Goal: Information Seeking & Learning: Compare options

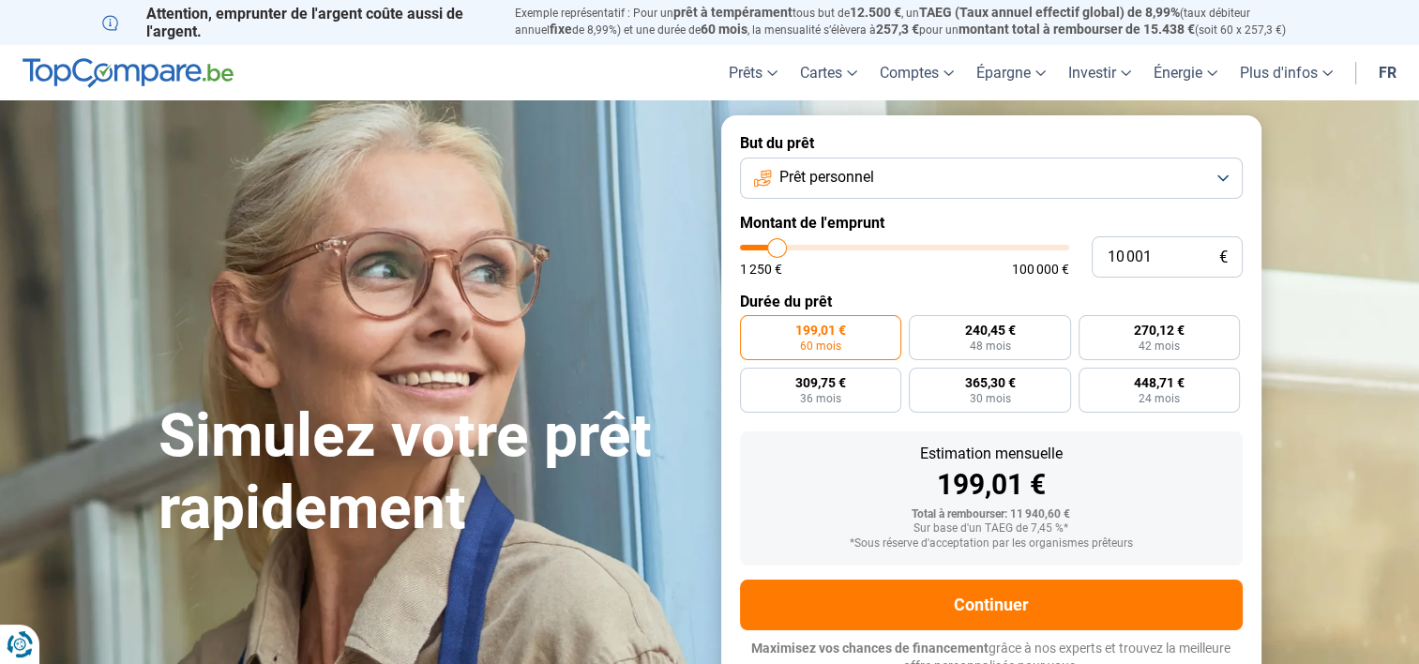
type input "10 500"
type input "10500"
type input "10 750"
type input "10750"
type input "11 000"
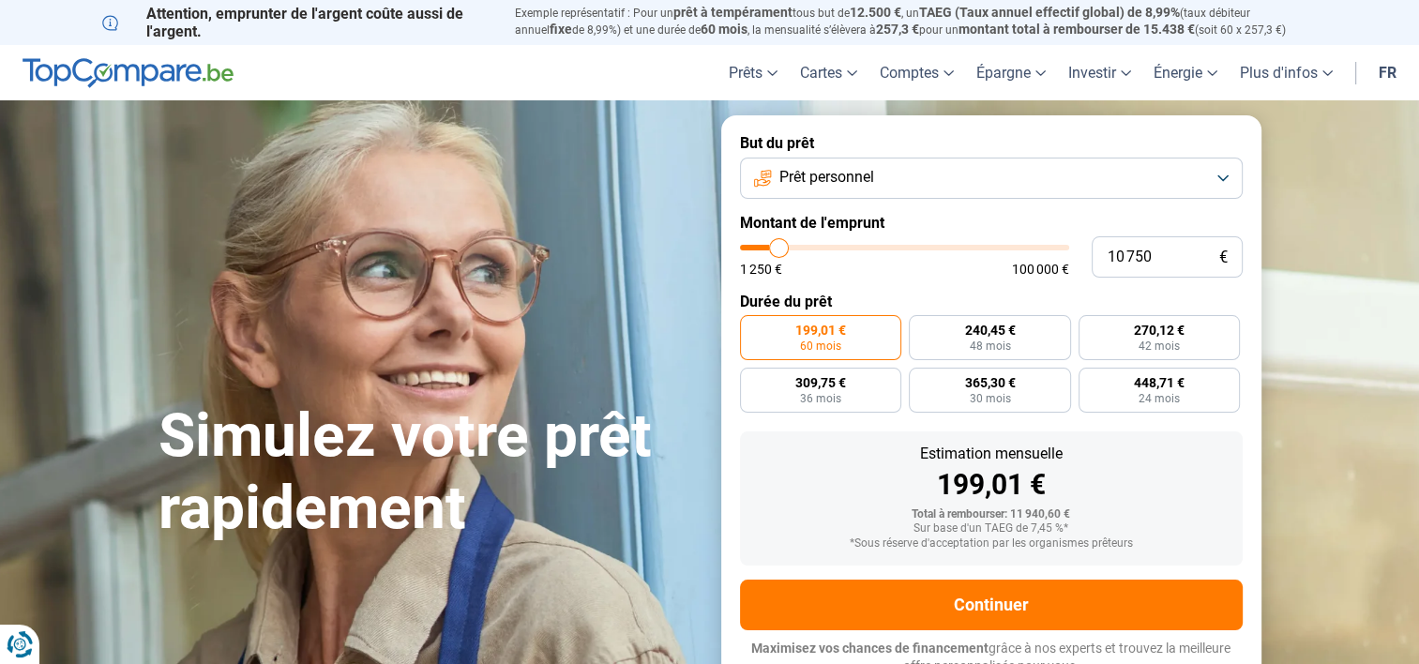
type input "11000"
type input "11 250"
type input "11250"
type input "12 000"
type input "12000"
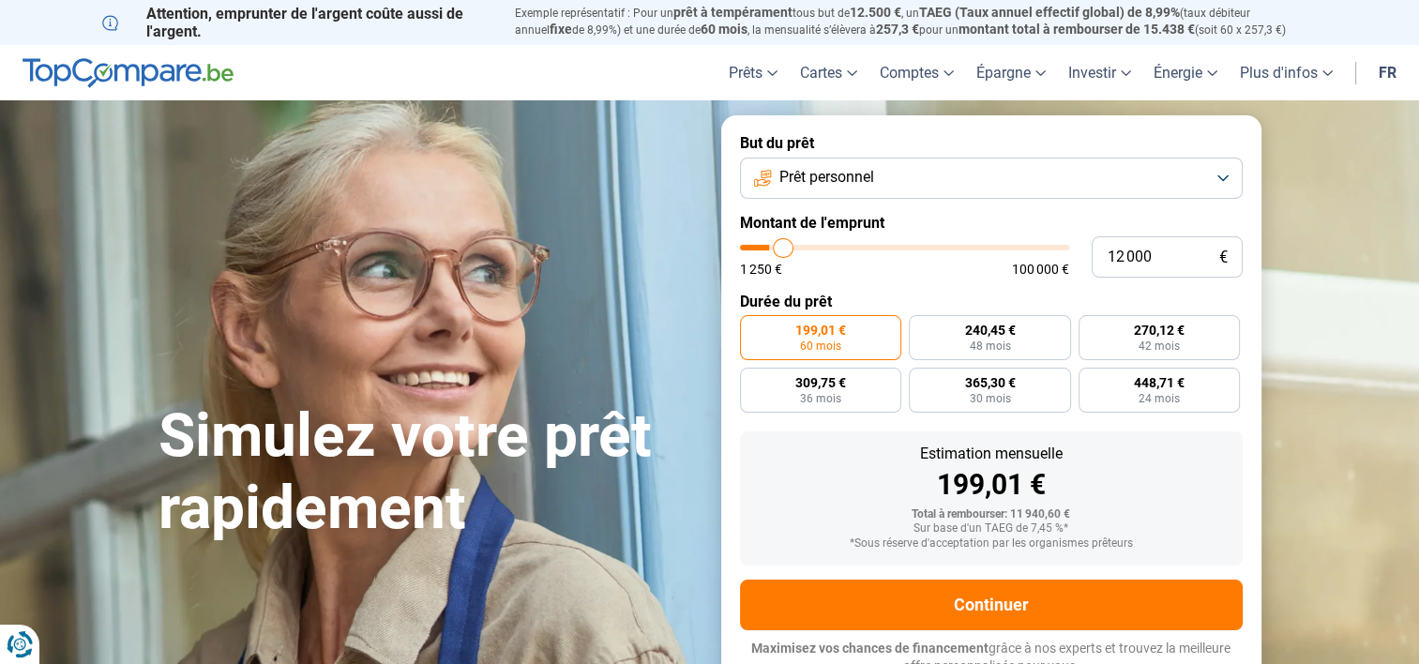
type input "12 250"
type input "12250"
type input "12 500"
type input "12500"
type input "12 750"
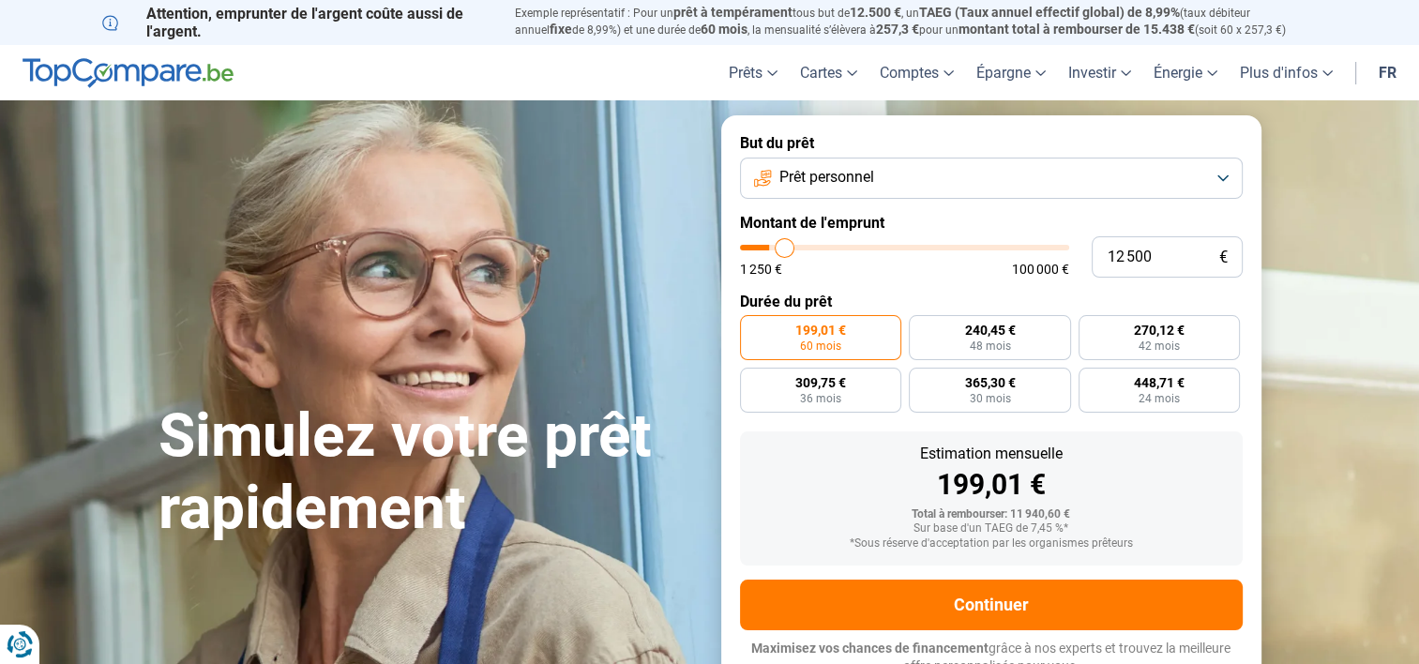
type input "12750"
type input "13 000"
type input "13000"
type input "13 500"
type input "13500"
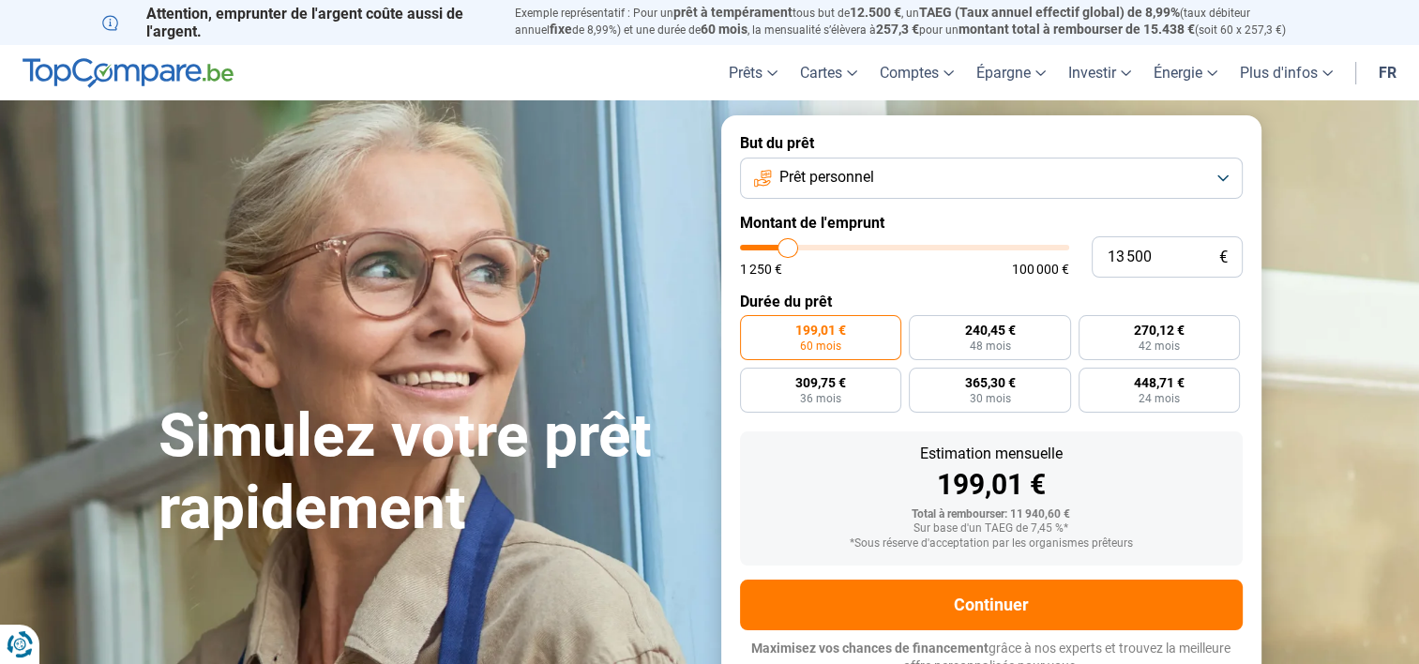
type input "13 750"
type input "13750"
type input "14 250"
type input "14250"
type input "14 500"
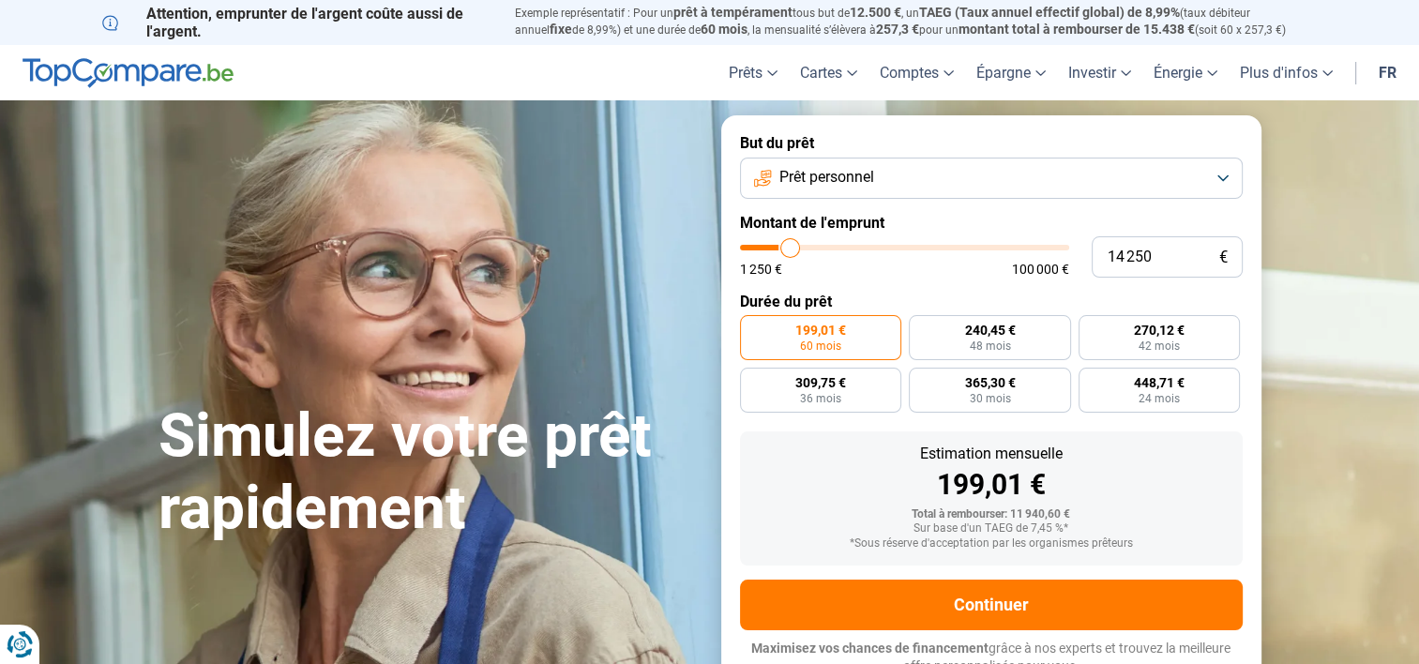
type input "14500"
type input "14 750"
type input "14750"
type input "15 500"
type input "15500"
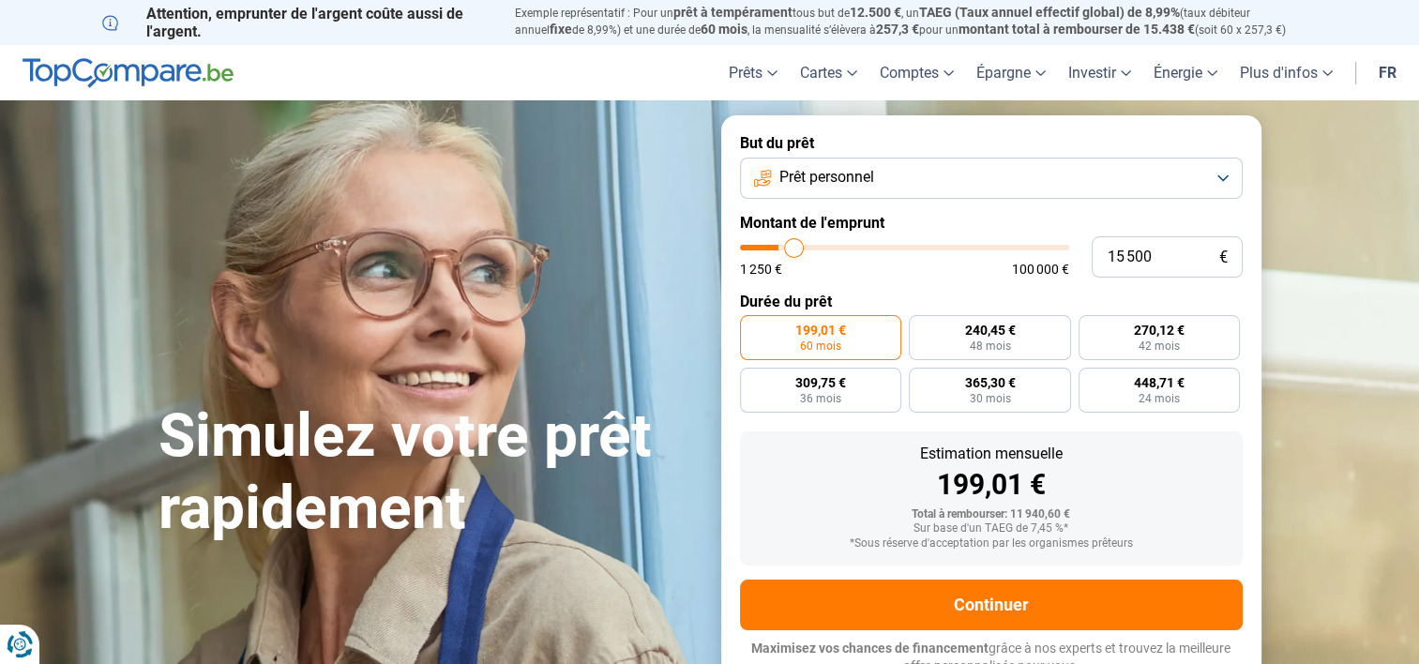
type input "15 750"
type input "15750"
type input "16 250"
type input "16250"
type input "16 500"
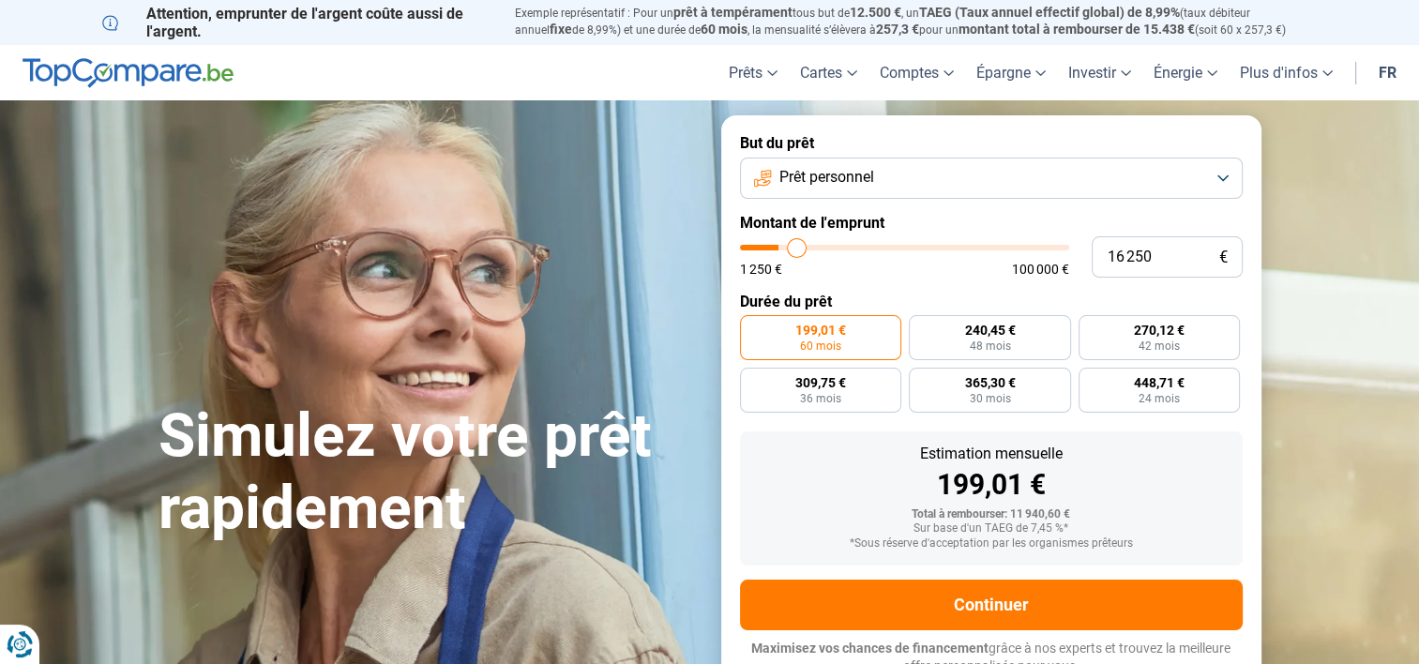
type input "16500"
type input "17 000"
type input "17000"
type input "17 500"
type input "17500"
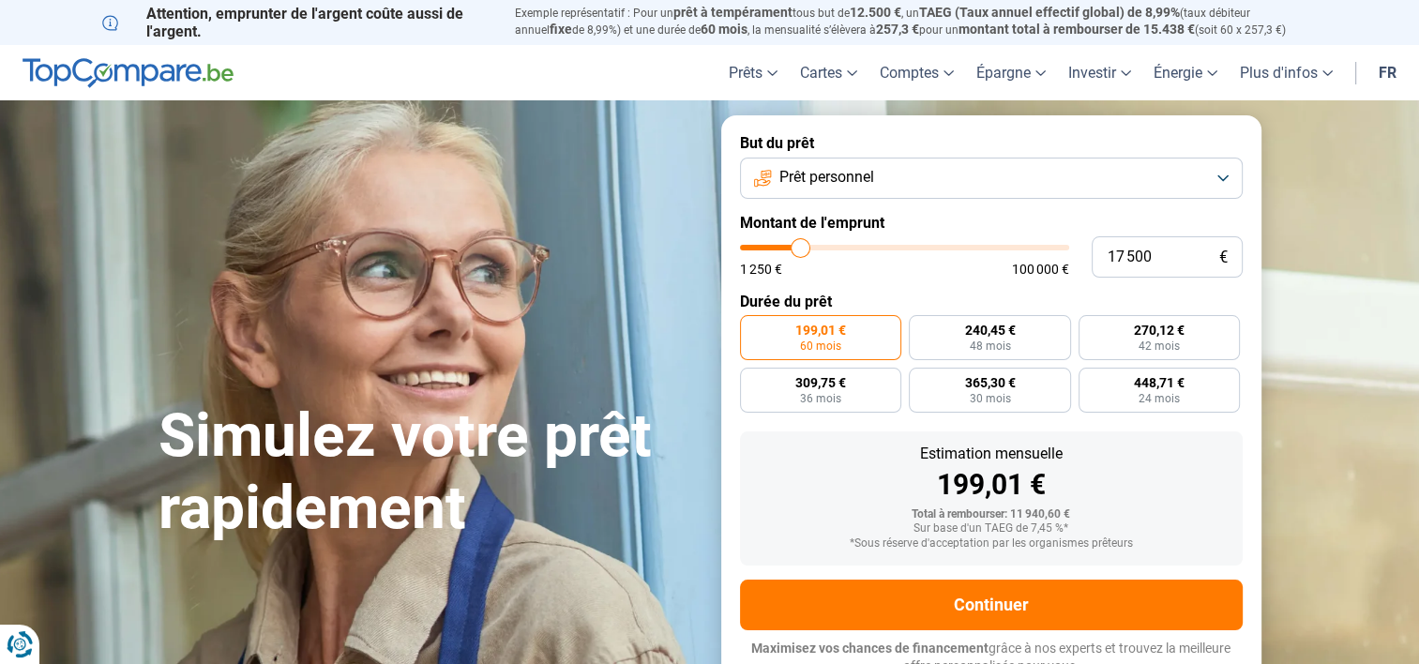
type input "18 000"
type input "18000"
type input "18 500"
type input "18500"
type input "18 750"
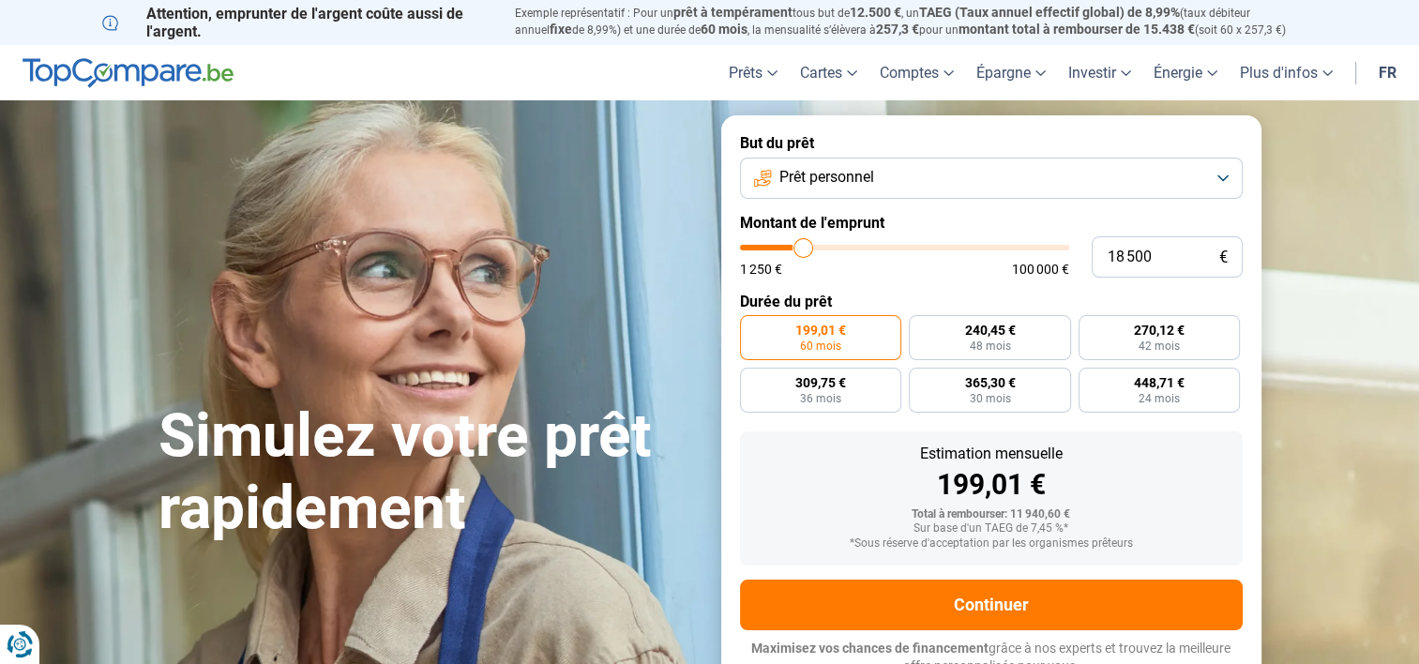
type input "18750"
type input "19 000"
type input "19000"
type input "19 250"
type input "19250"
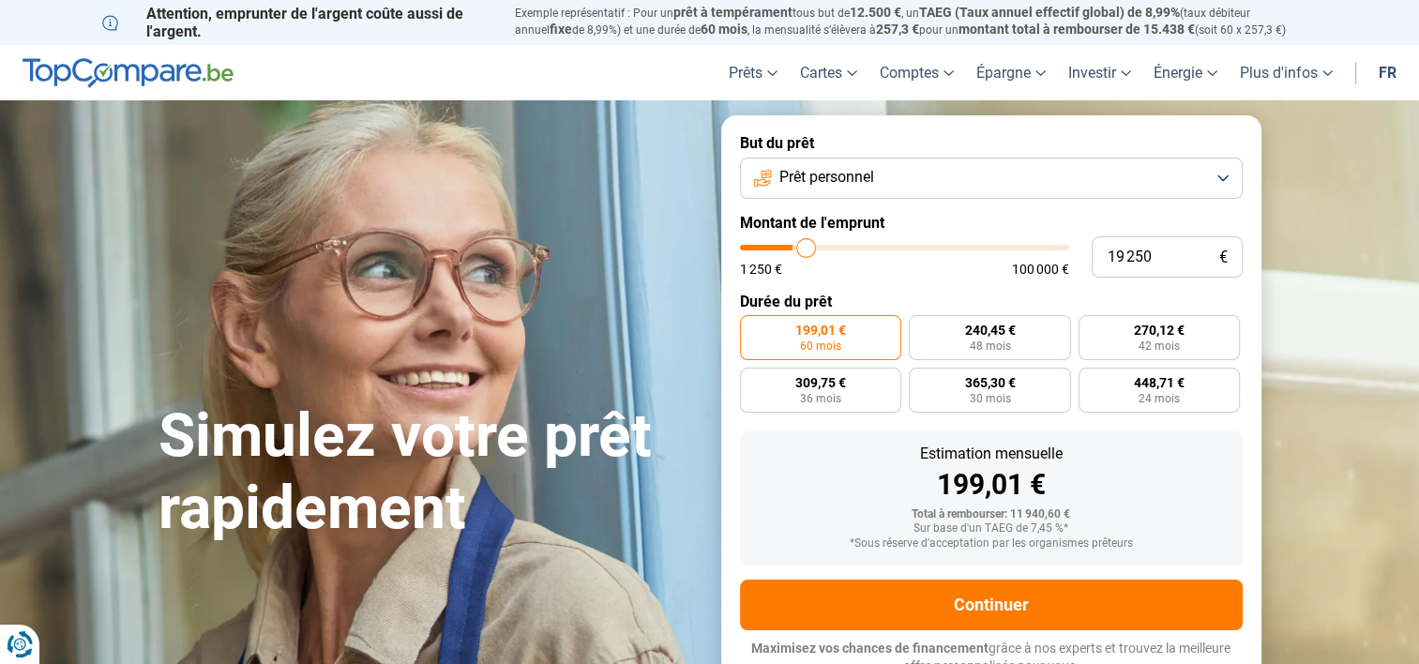
type input "19 750"
type input "19750"
type input "20 000"
type input "20000"
type input "20 500"
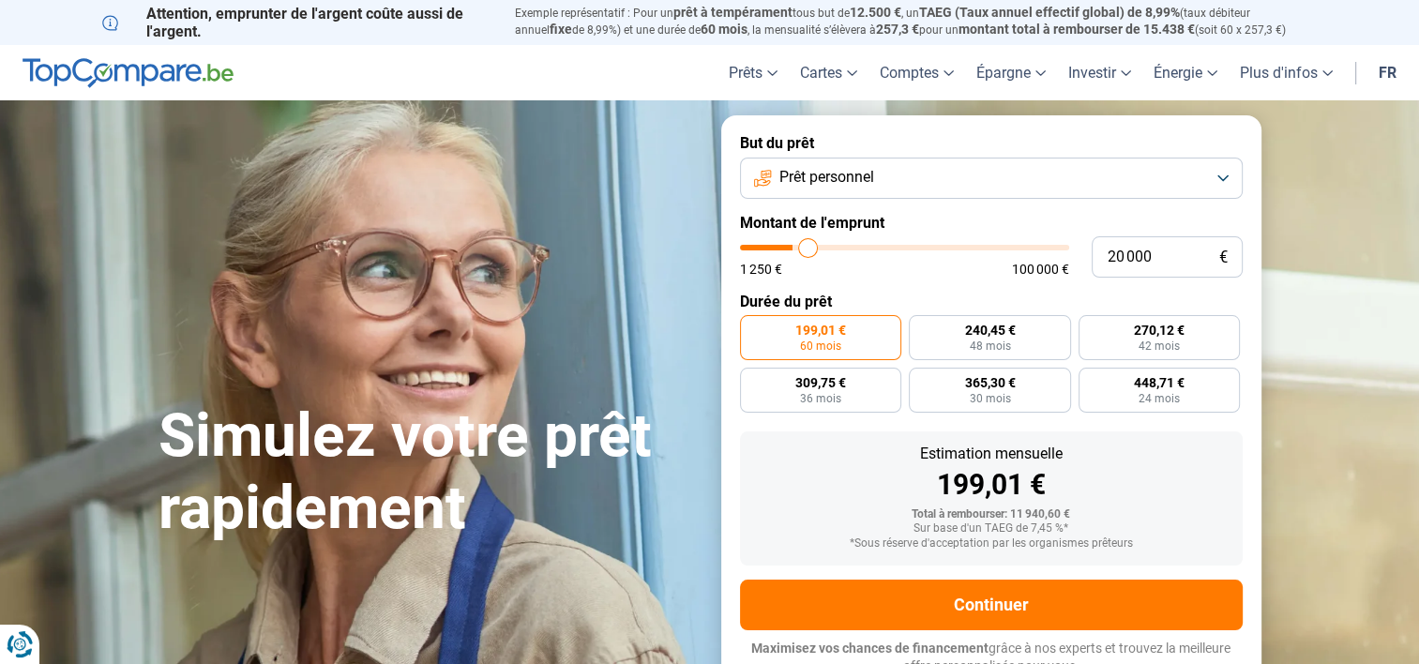
type input "20500"
type input "20 750"
type input "20750"
type input "21 000"
type input "21000"
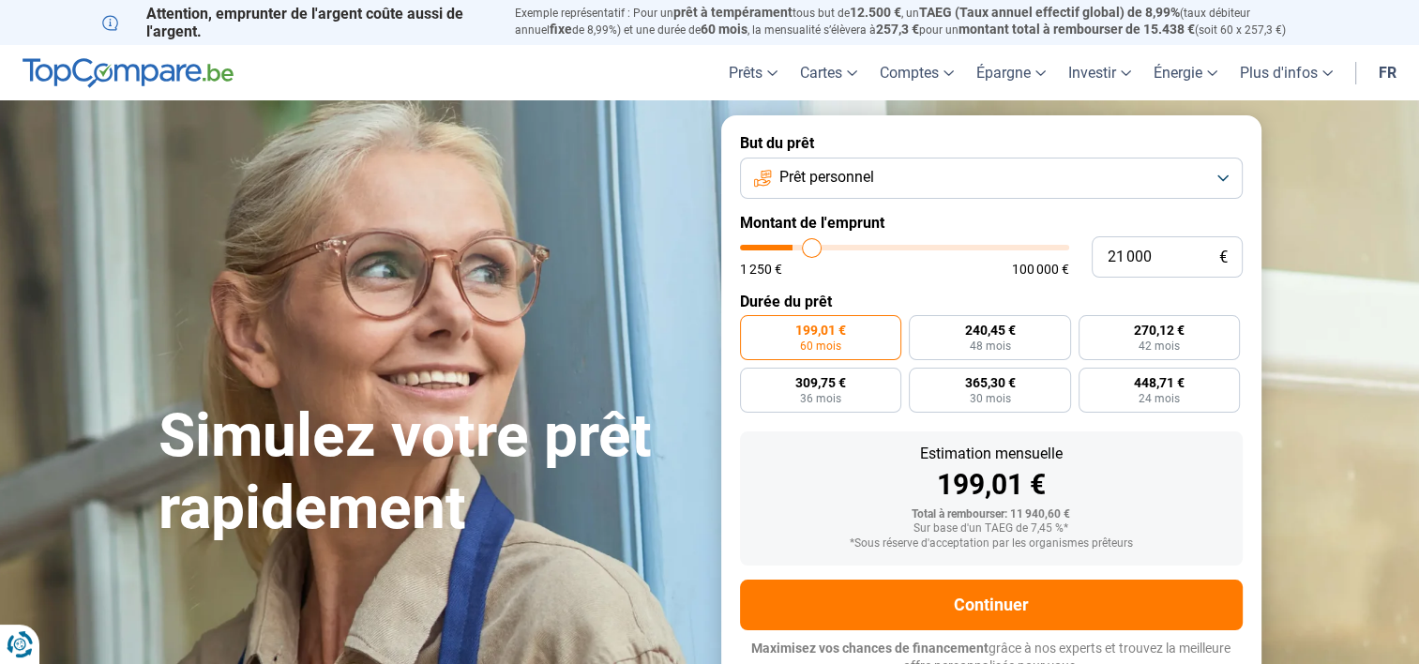
type input "21 250"
type input "21250"
type input "21 500"
type input "21500"
type input "21 750"
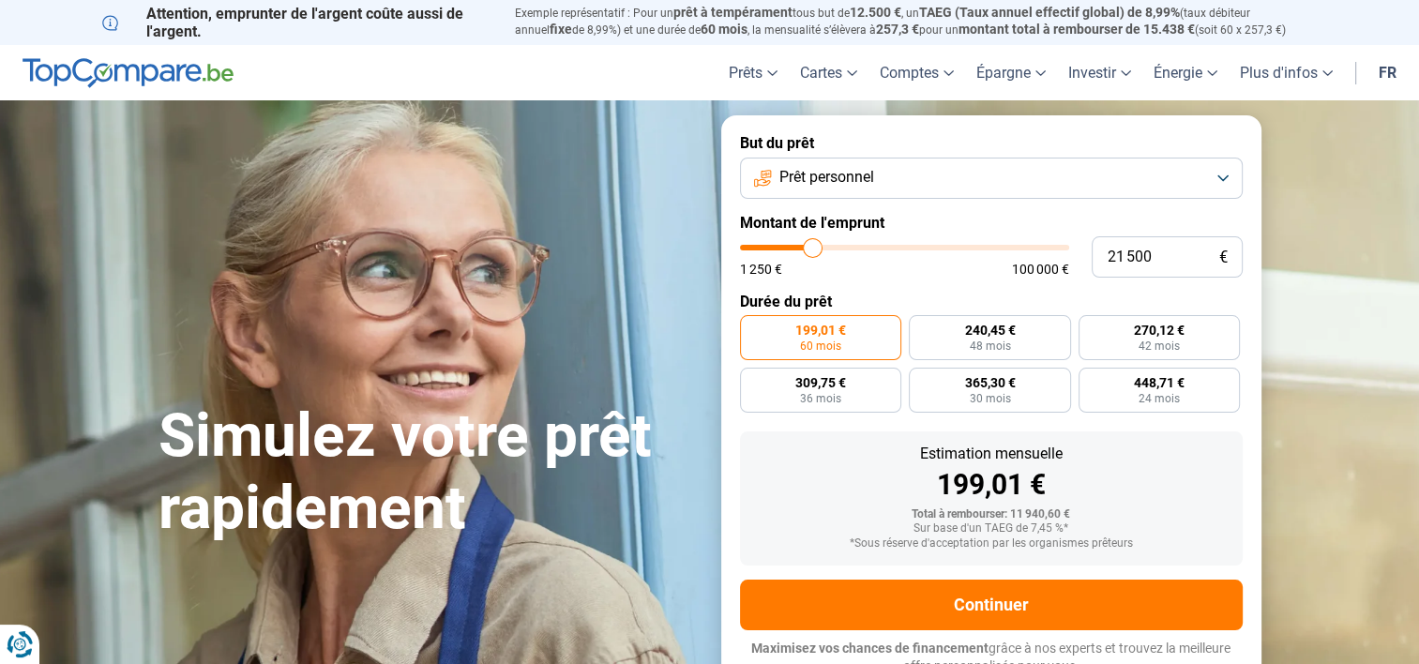
type input "21750"
type input "22 250"
type input "22250"
type input "22 500"
type input "22500"
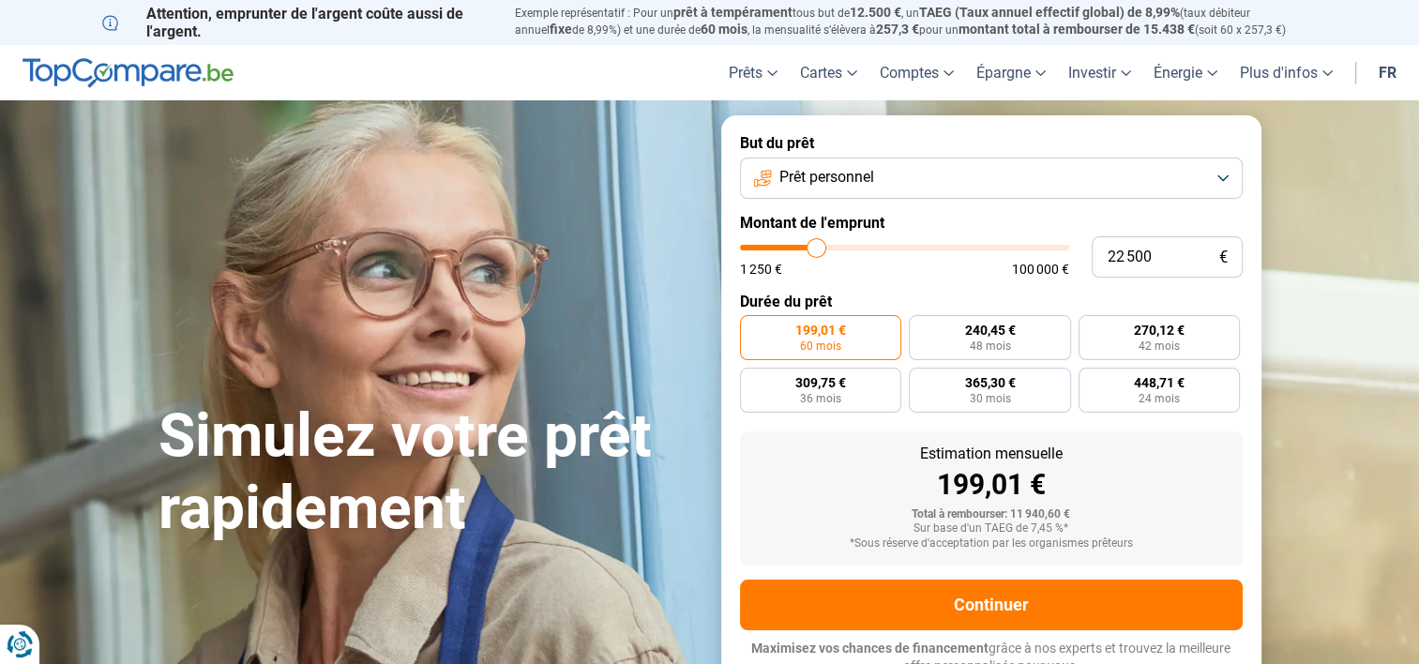
type input "22 750"
type input "22750"
type input "23 000"
type input "23000"
type input "22 750"
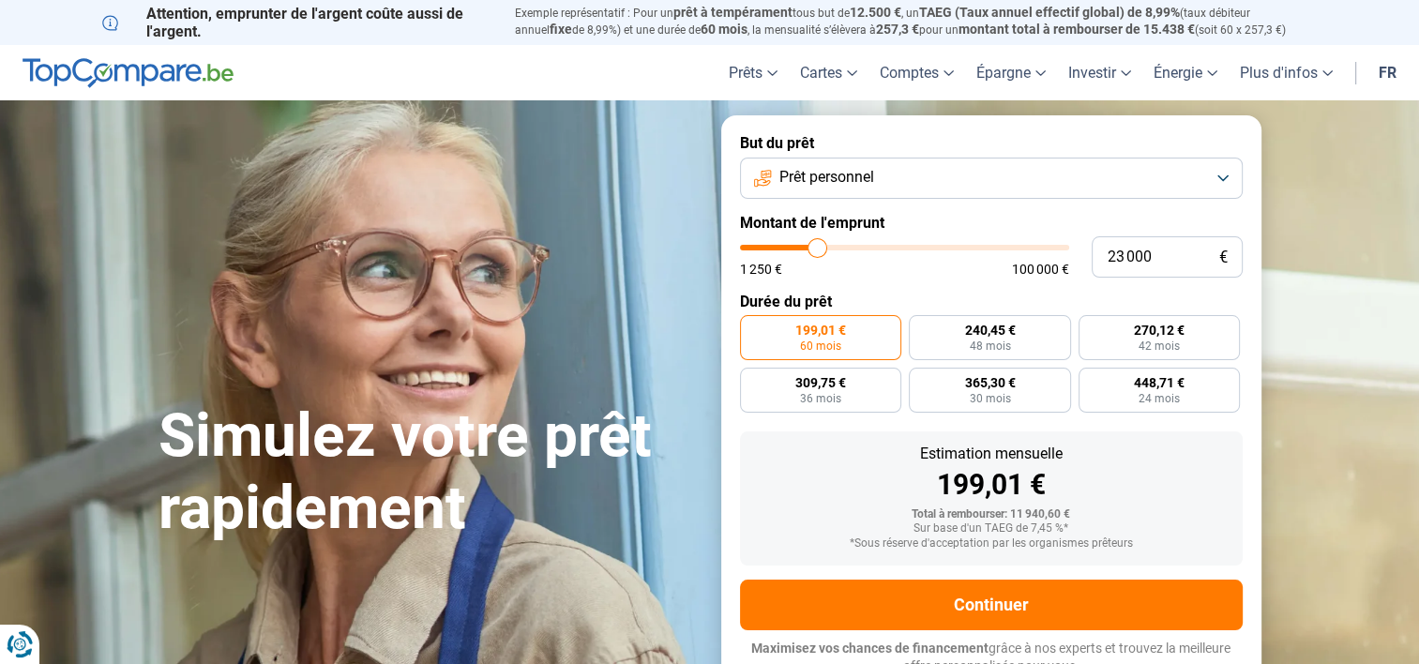
type input "22750"
type input "22 500"
type input "22500"
type input "22 000"
type input "22000"
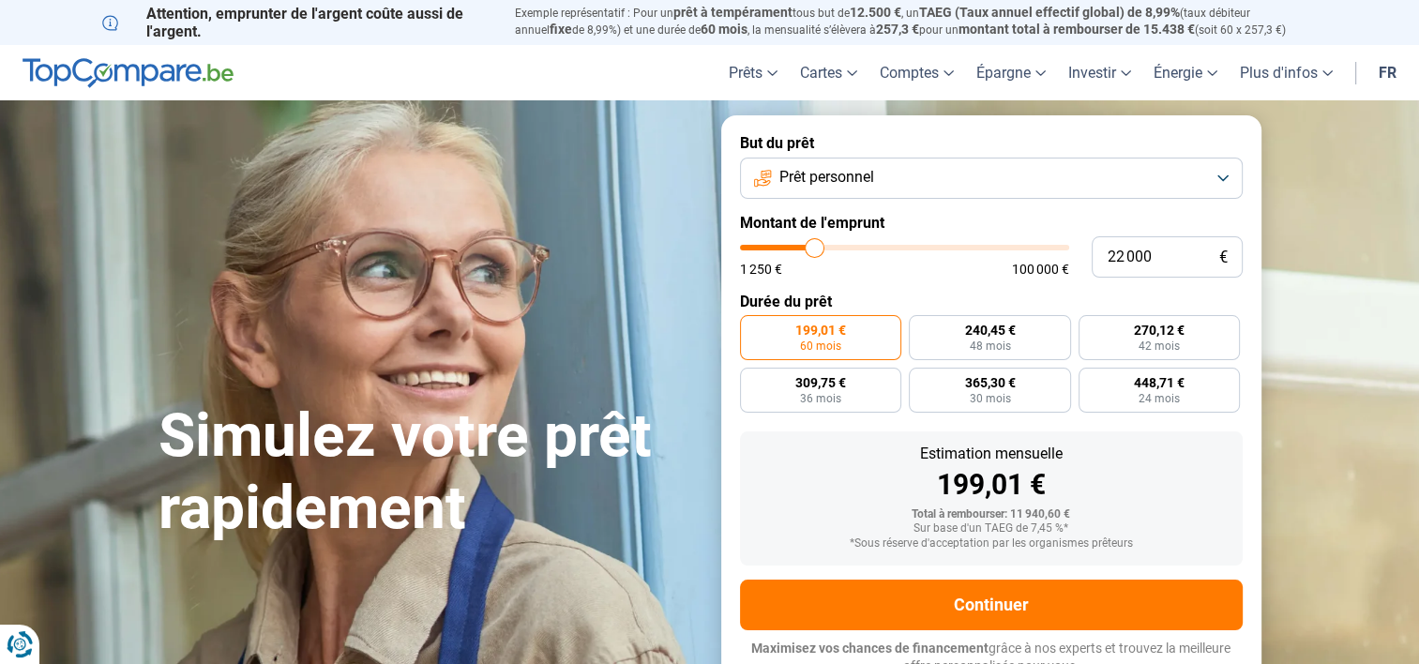
type input "21 750"
type input "21750"
type input "21 000"
type input "21000"
type input "20 500"
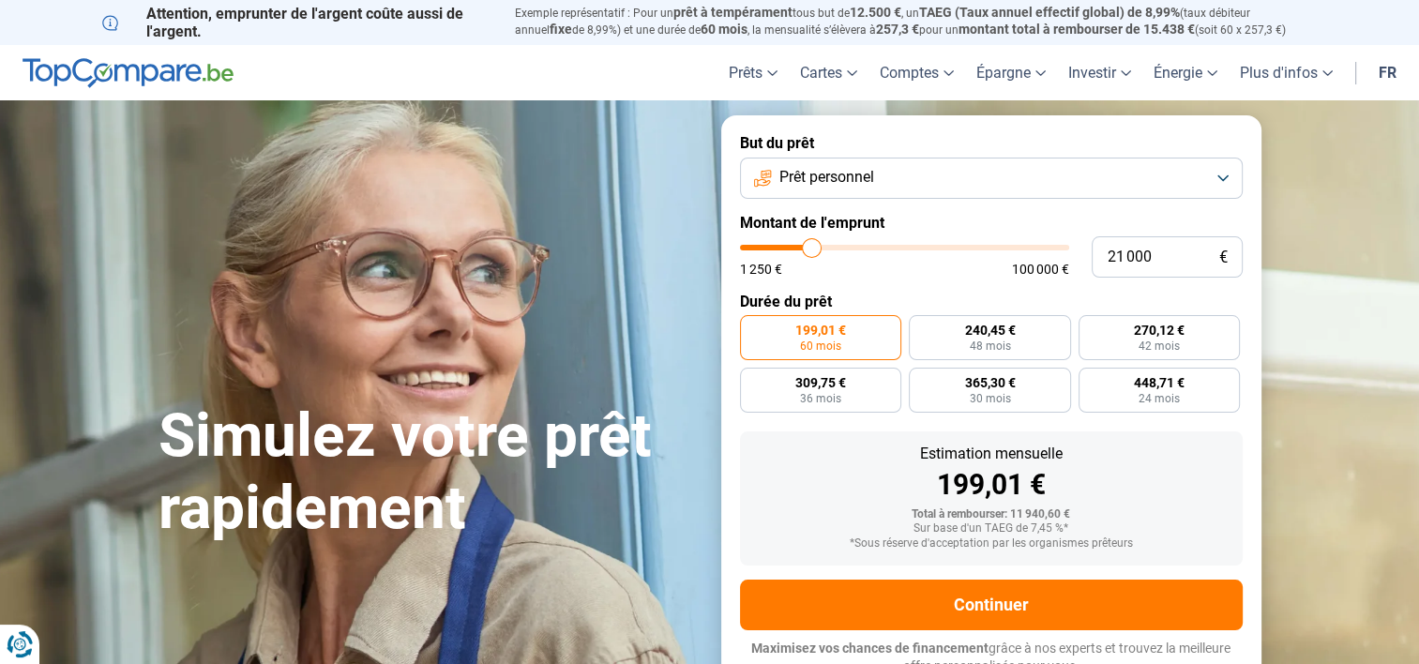
type input "20500"
type input "19 250"
type input "19250"
type input "18 250"
type input "18250"
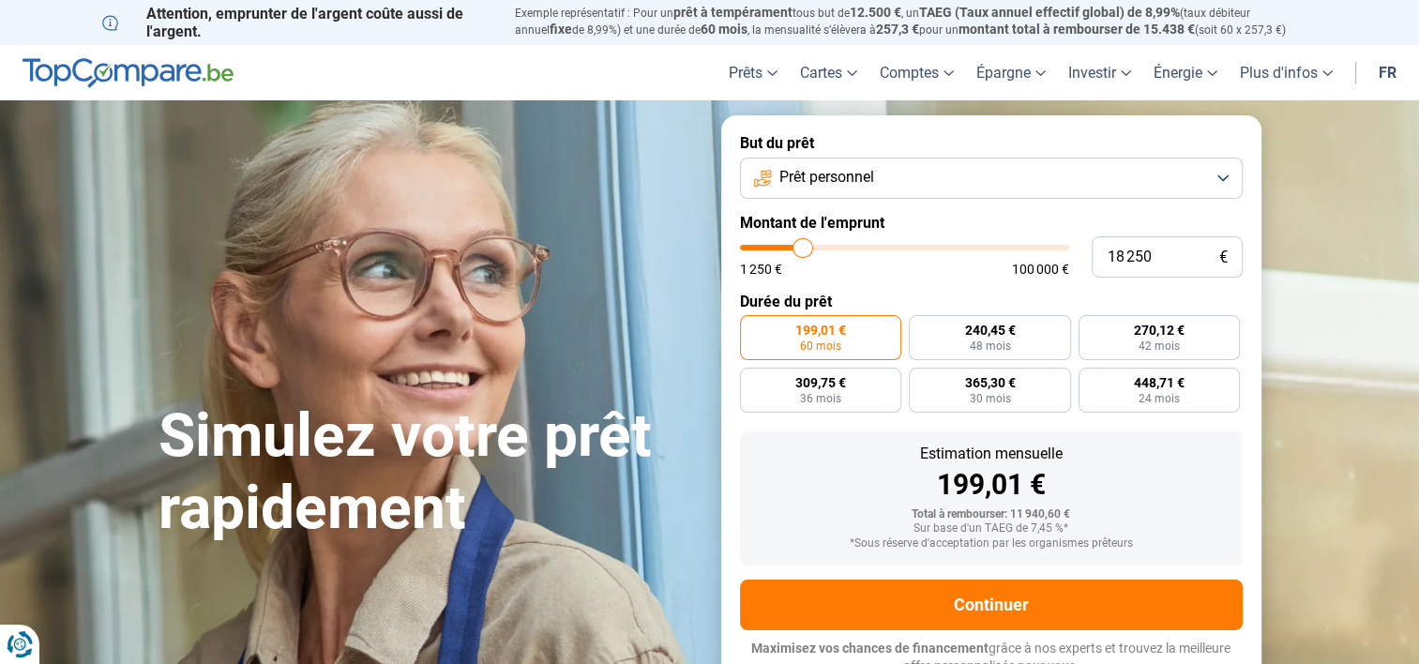
type input "17 500"
type input "17500"
type input "17 000"
type input "17000"
type input "16 250"
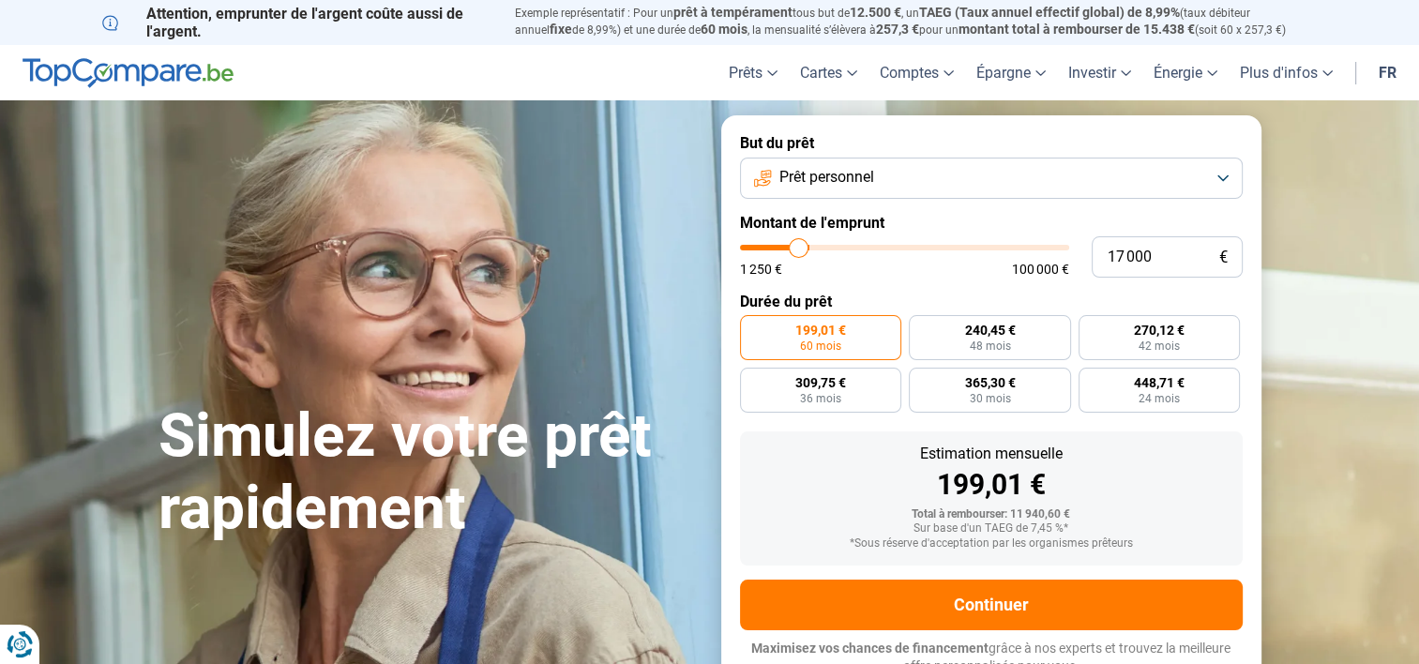
type input "16250"
type input "16 000"
type input "16000"
type input "15 250"
type input "15250"
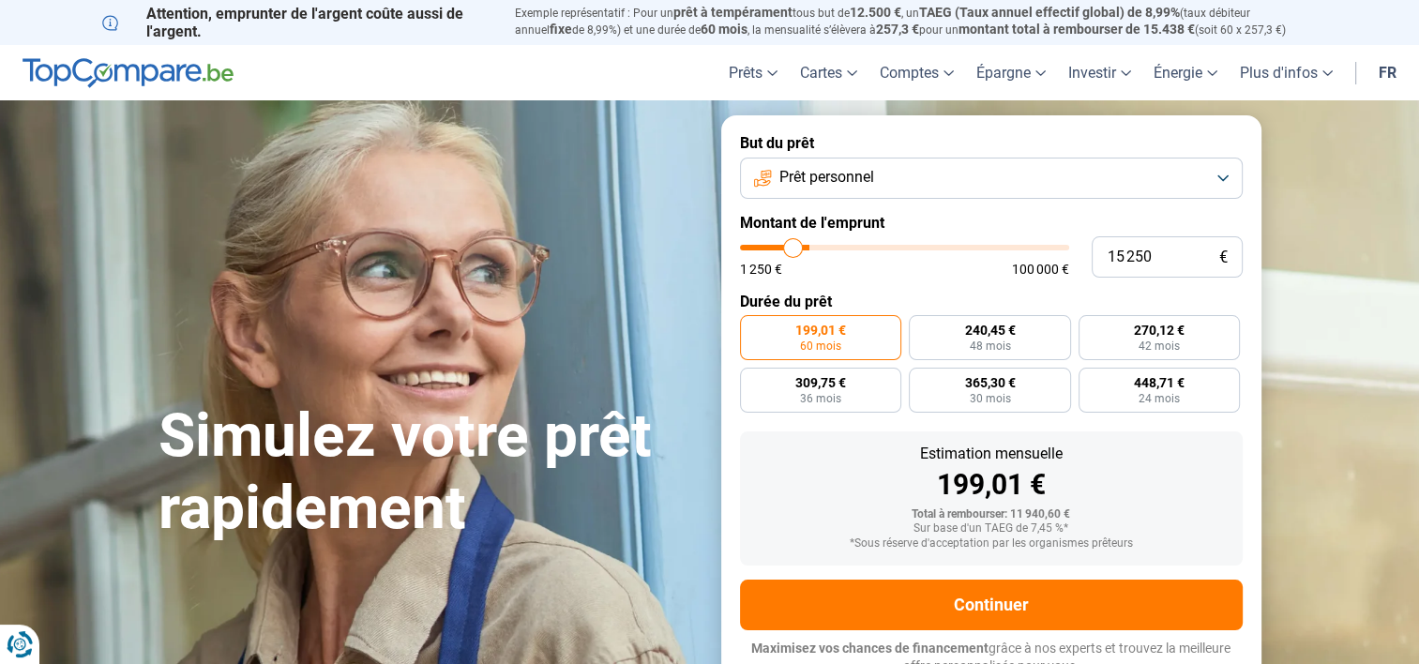
type input "14 500"
type input "14500"
type input "13 500"
type input "13500"
type input "12 750"
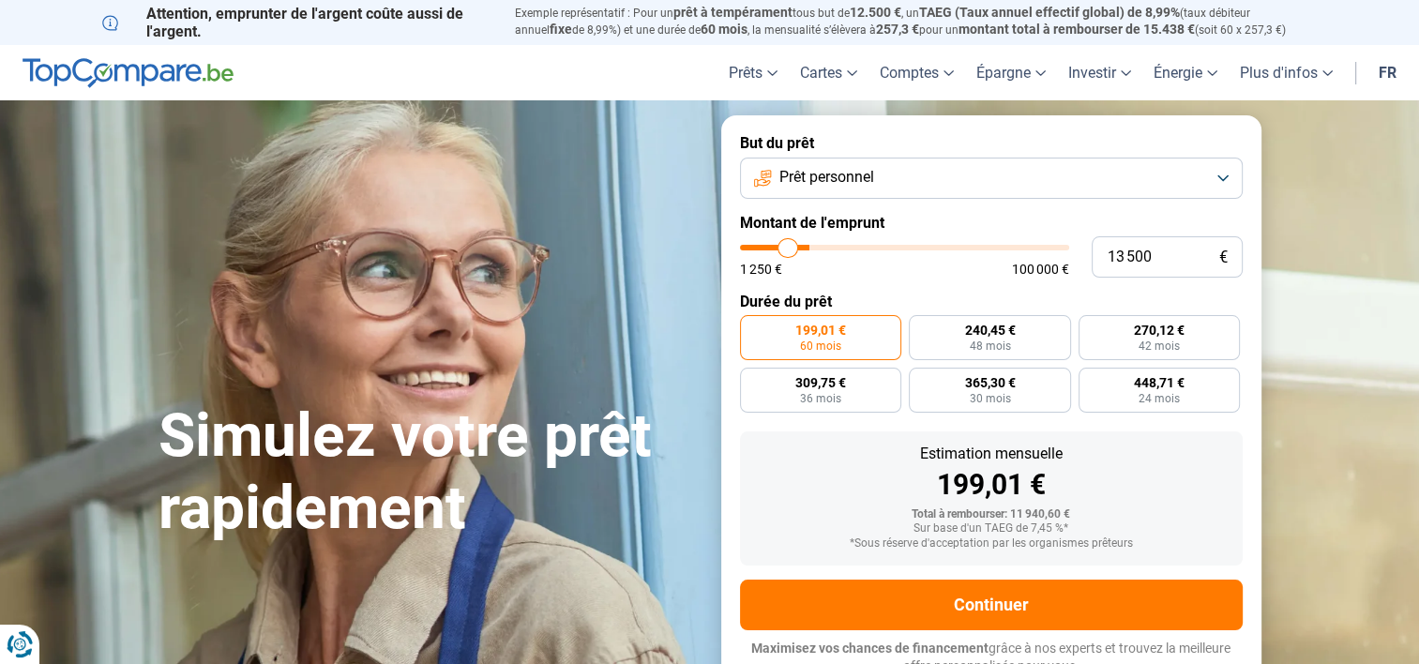
type input "12750"
type input "12 500"
type input "12500"
type input "12 250"
type input "12250"
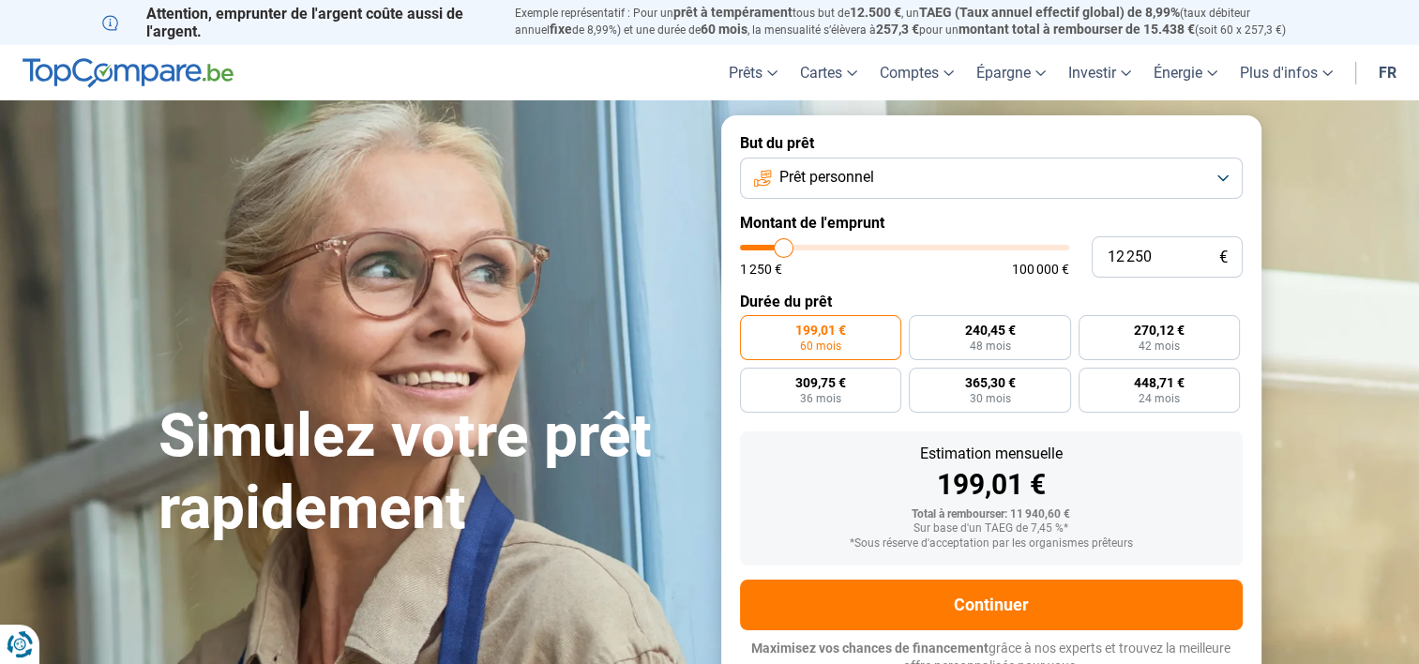
type input "11 750"
type input "11750"
type input "11 250"
type input "11250"
type input "11 000"
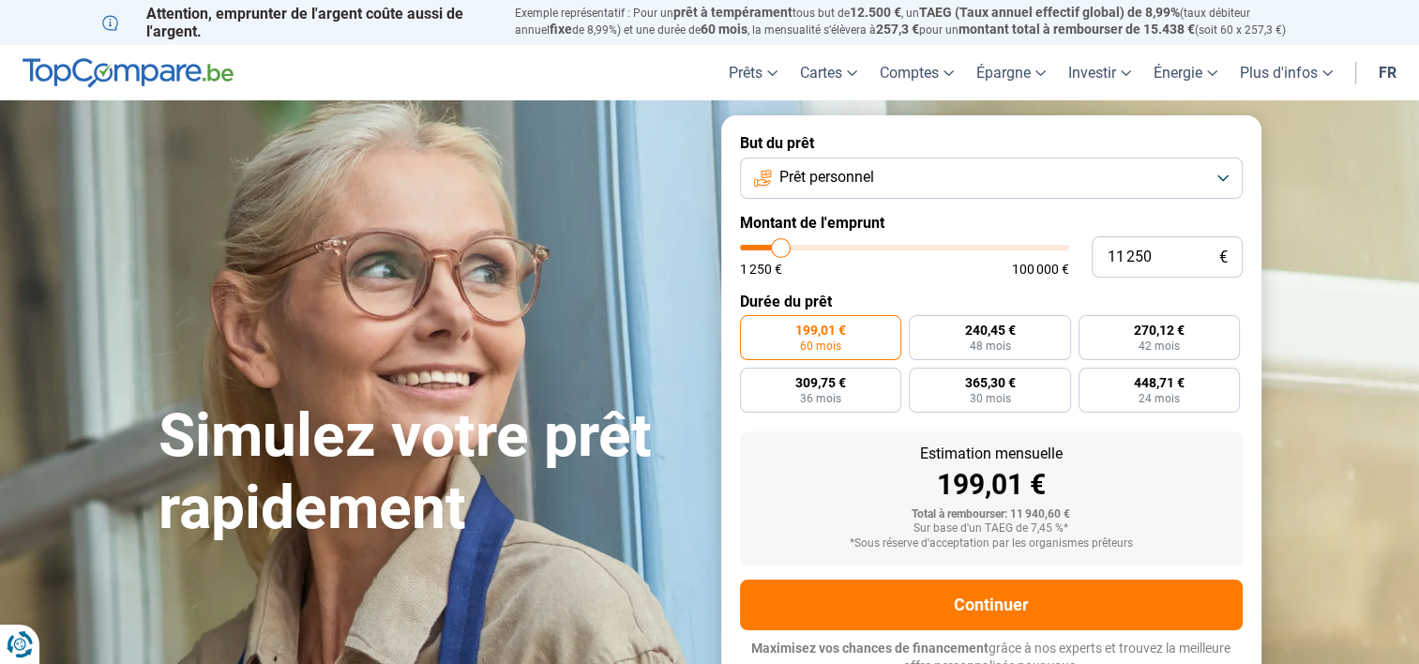
type input "11000"
type input "10 750"
type input "10750"
type input "10 500"
type input "10500"
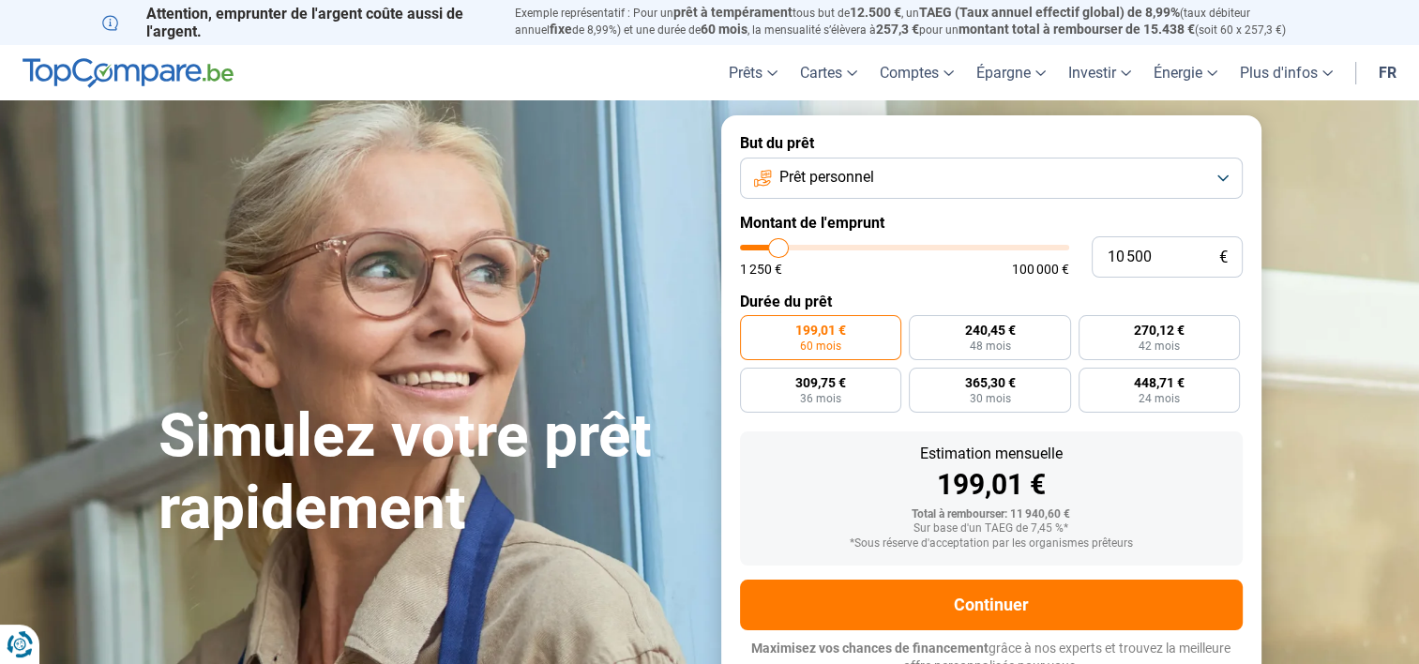
type input "10 250"
type input "10250"
type input "10 000"
type input "10000"
type input "9 750"
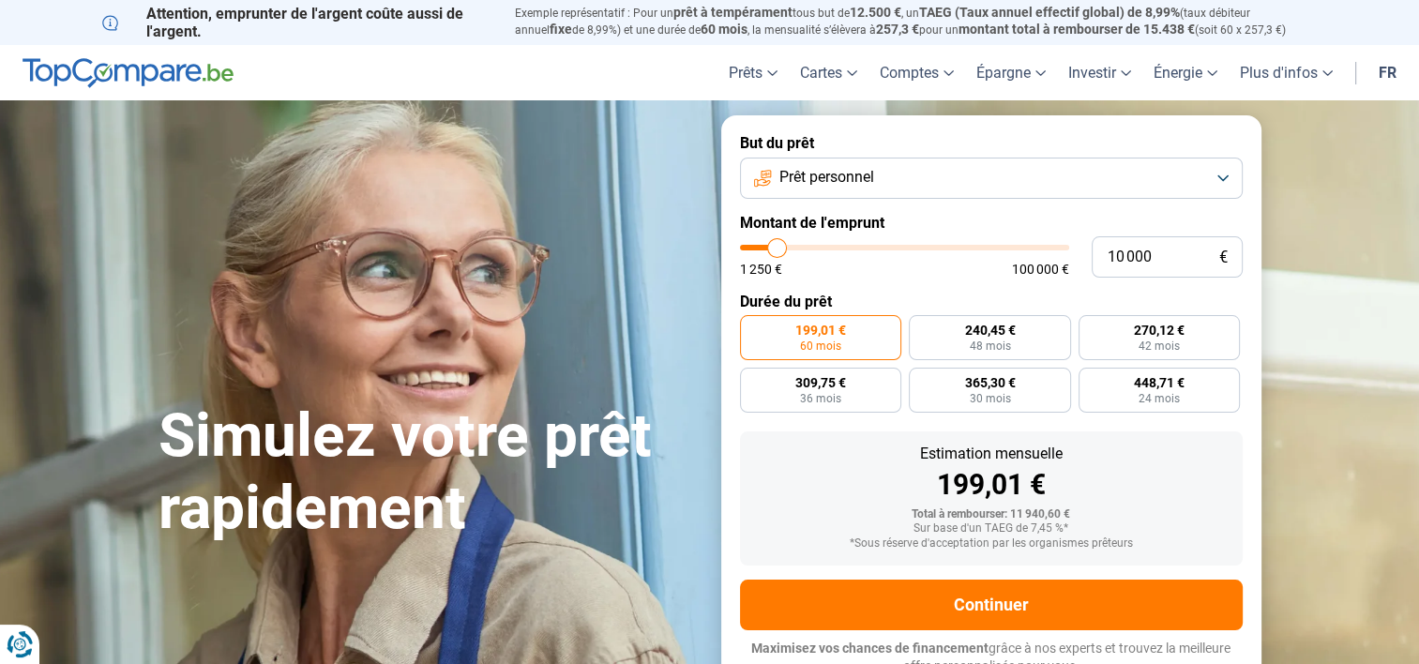
type input "9750"
type input "9 500"
type input "9500"
type input "9 250"
type input "9250"
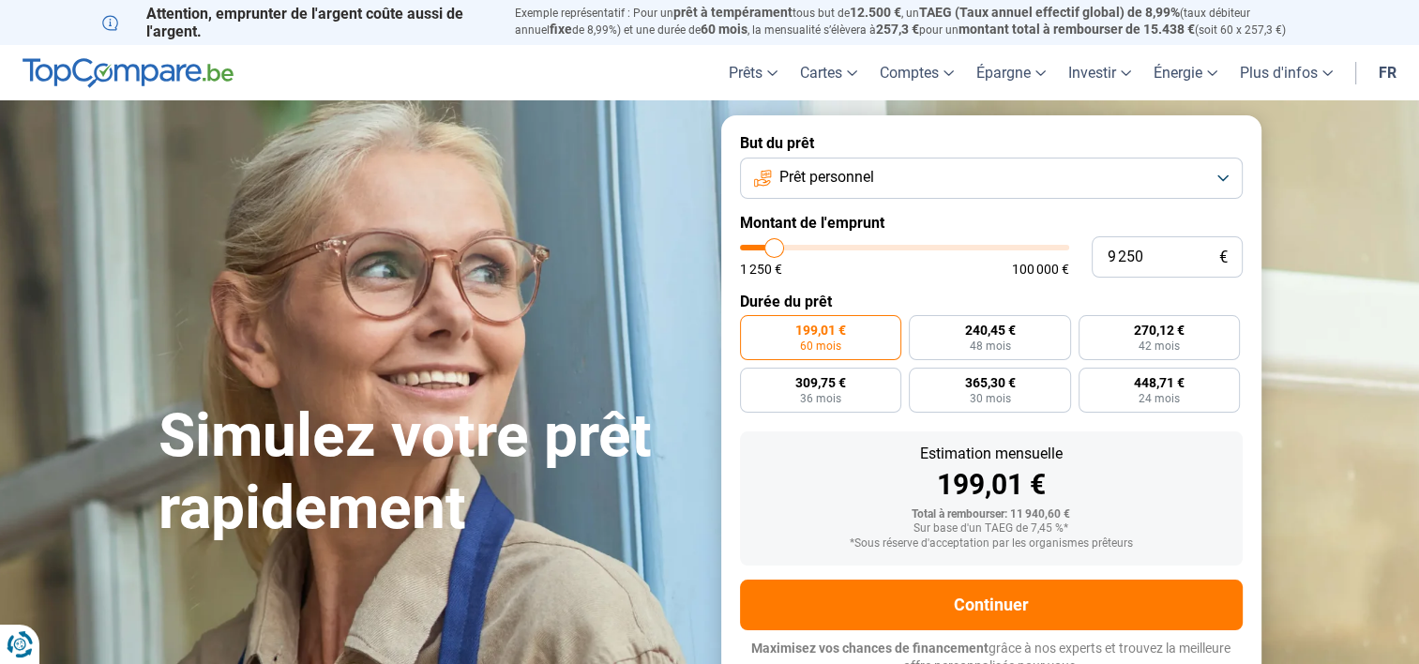
type input "9 000"
type input "9000"
type input "8 750"
type input "8750"
type input "8 500"
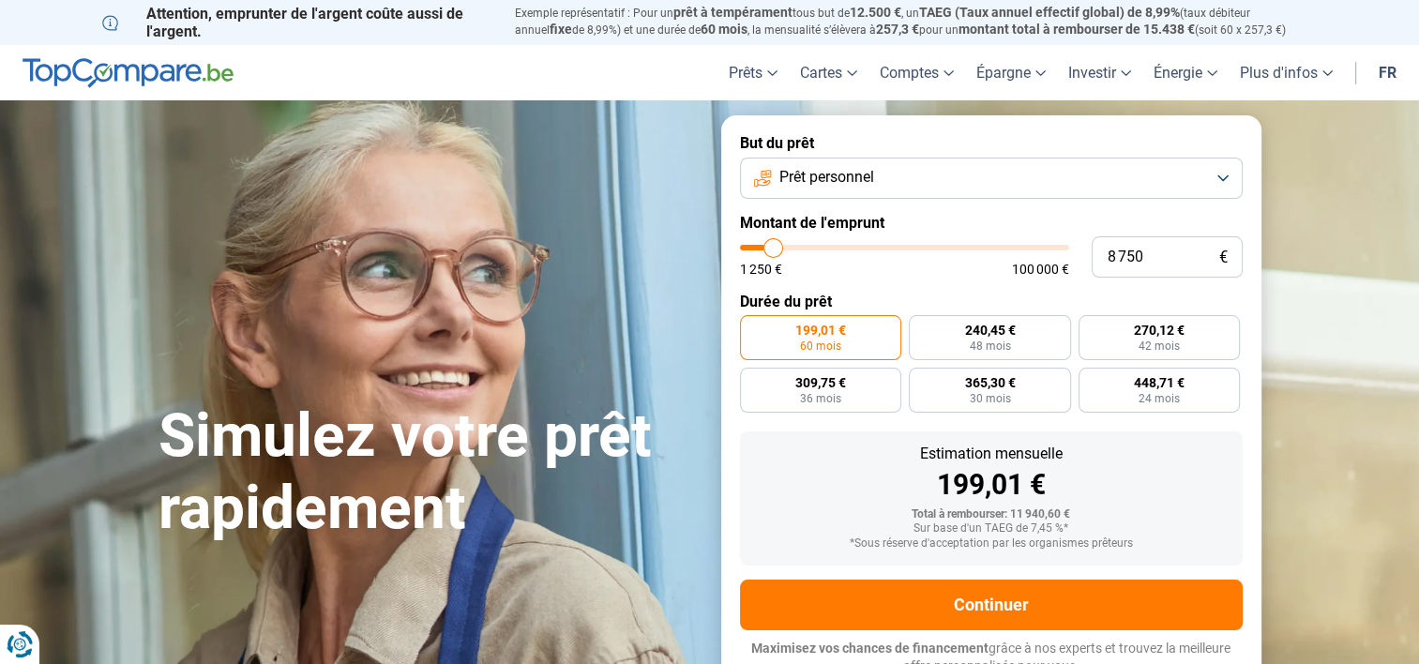
type input "8500"
type input "8 000"
type input "8000"
type input "7 750"
type input "7750"
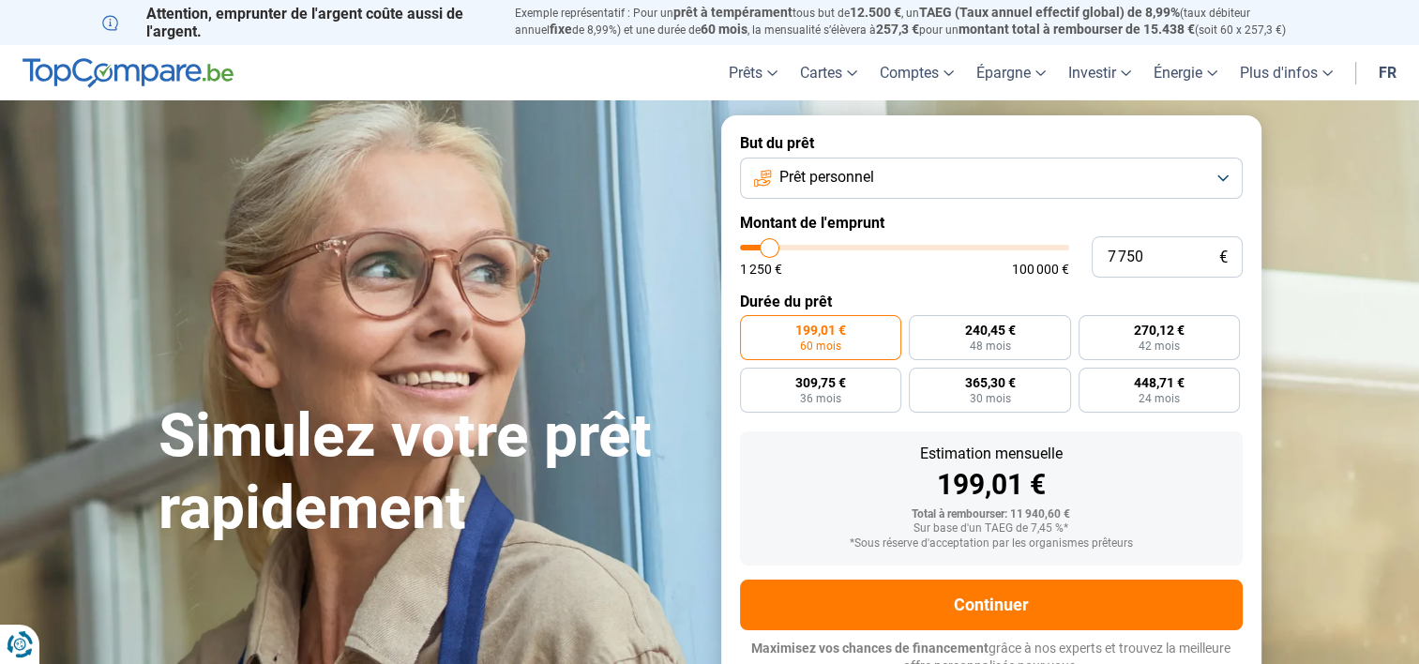
type input "7 500"
type input "7500"
type input "7 250"
type input "7250"
type input "7 000"
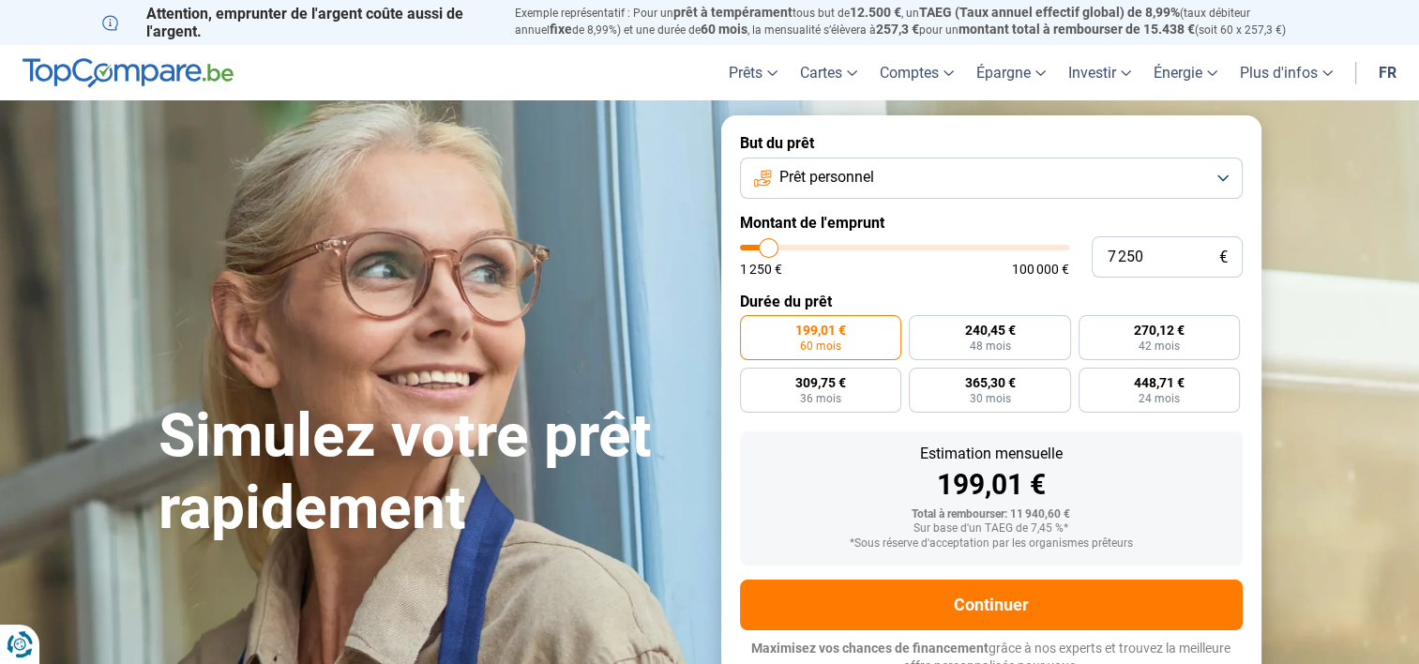
type input "7000"
type input "6 750"
type input "6750"
type input "6 500"
type input "6500"
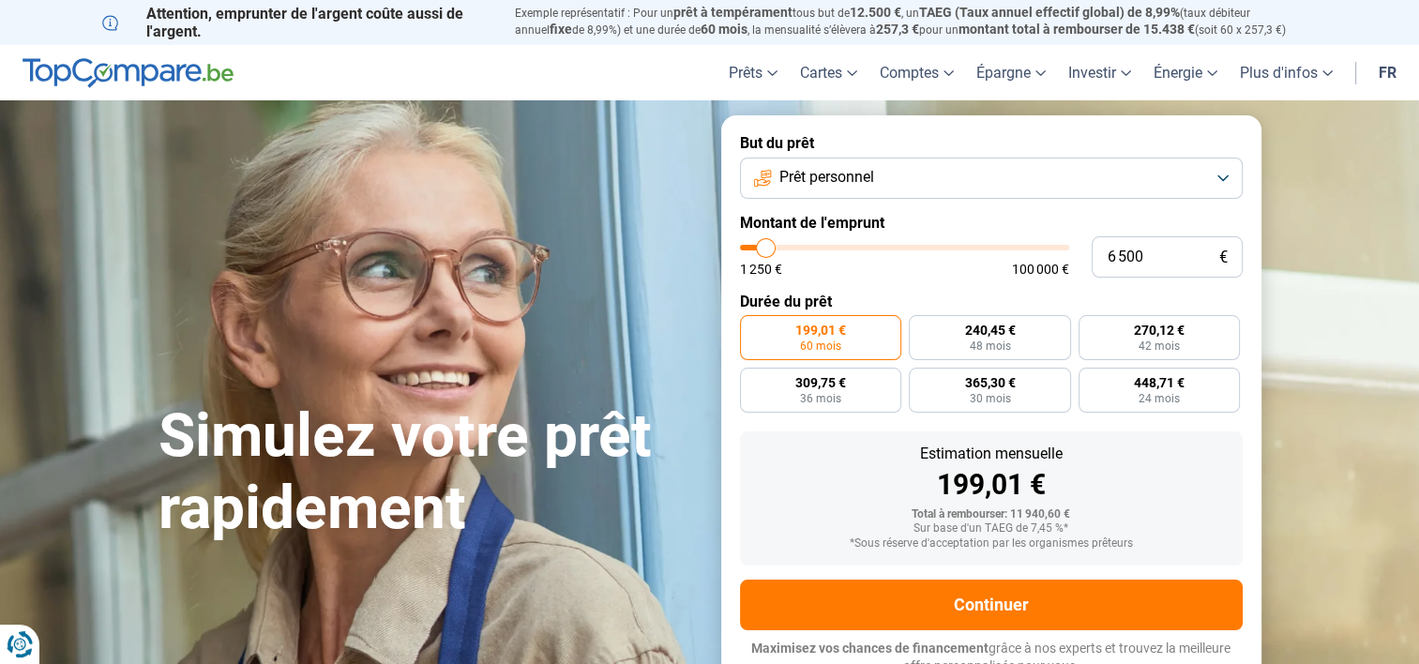
type input "6 250"
type input "6250"
type input "6 000"
type input "6000"
type input "5 750"
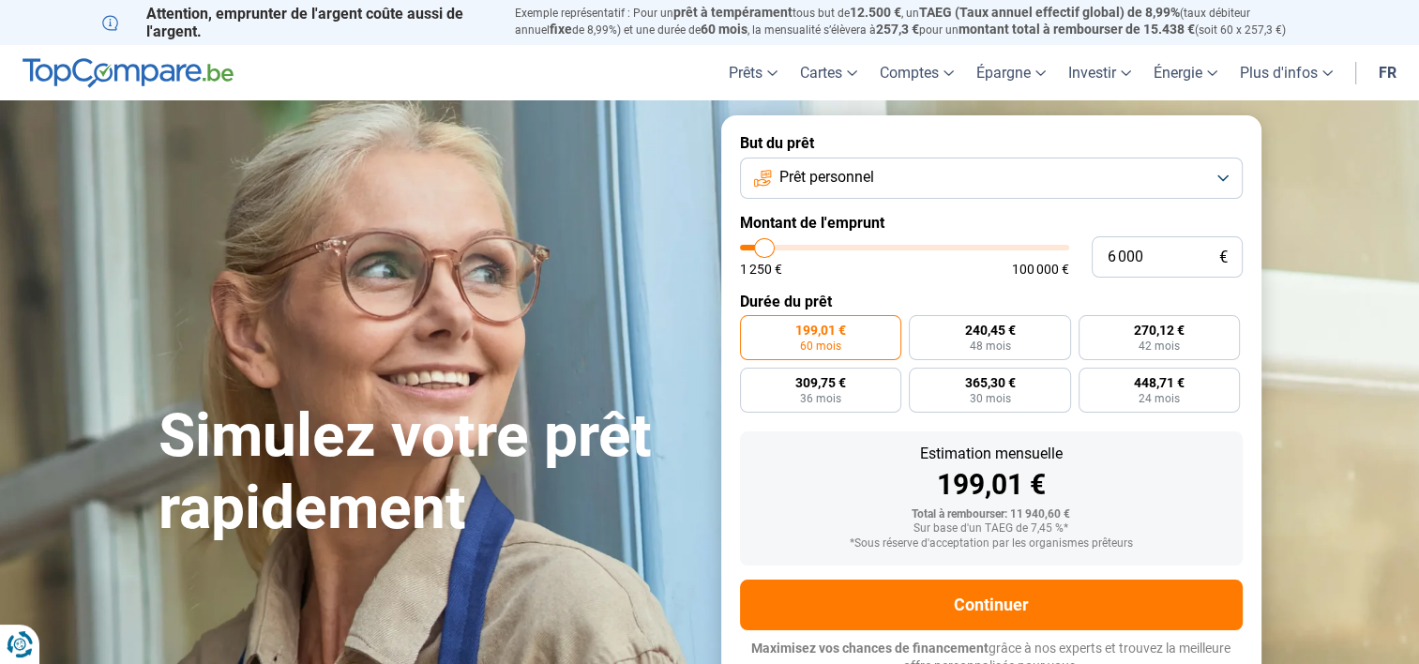
type input "5750"
type input "5 500"
type input "5500"
type input "5 250"
type input "5250"
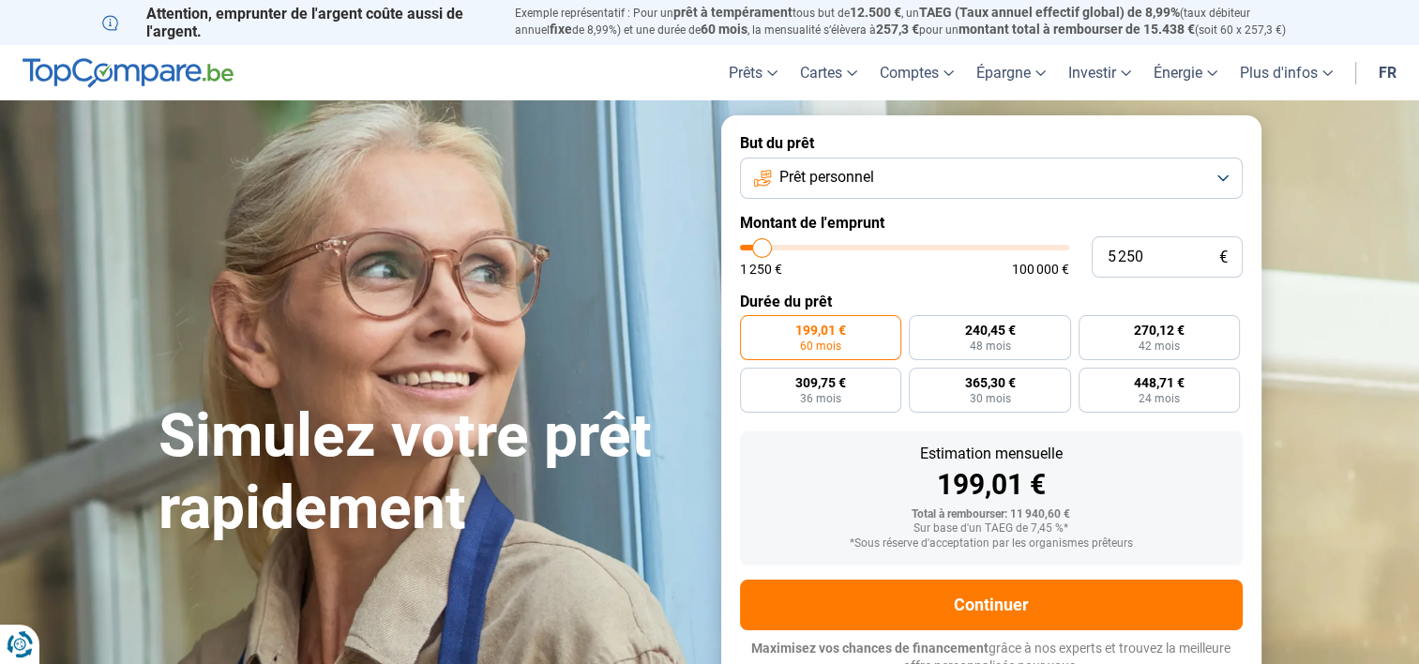
type input "5 000"
type input "5000"
type input "4 750"
type input "4750"
type input "4 500"
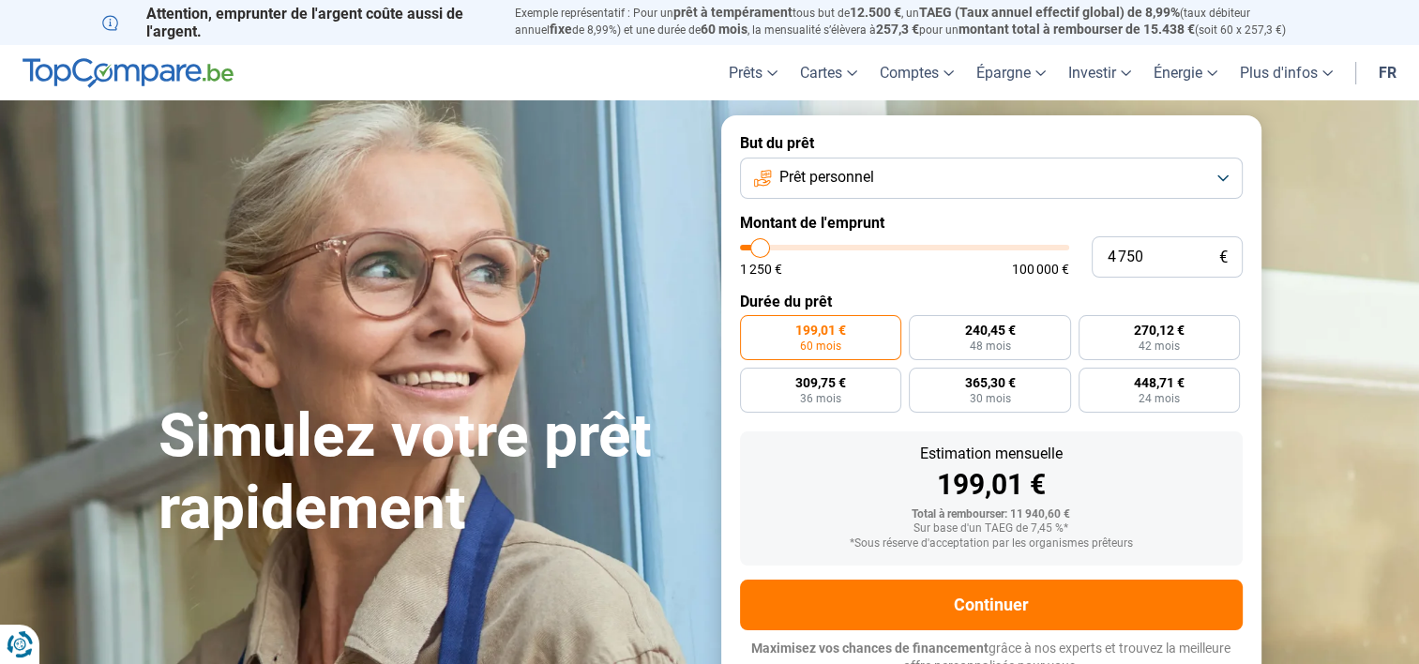
type input "4500"
type input "4 250"
type input "4250"
type input "4 000"
type input "4000"
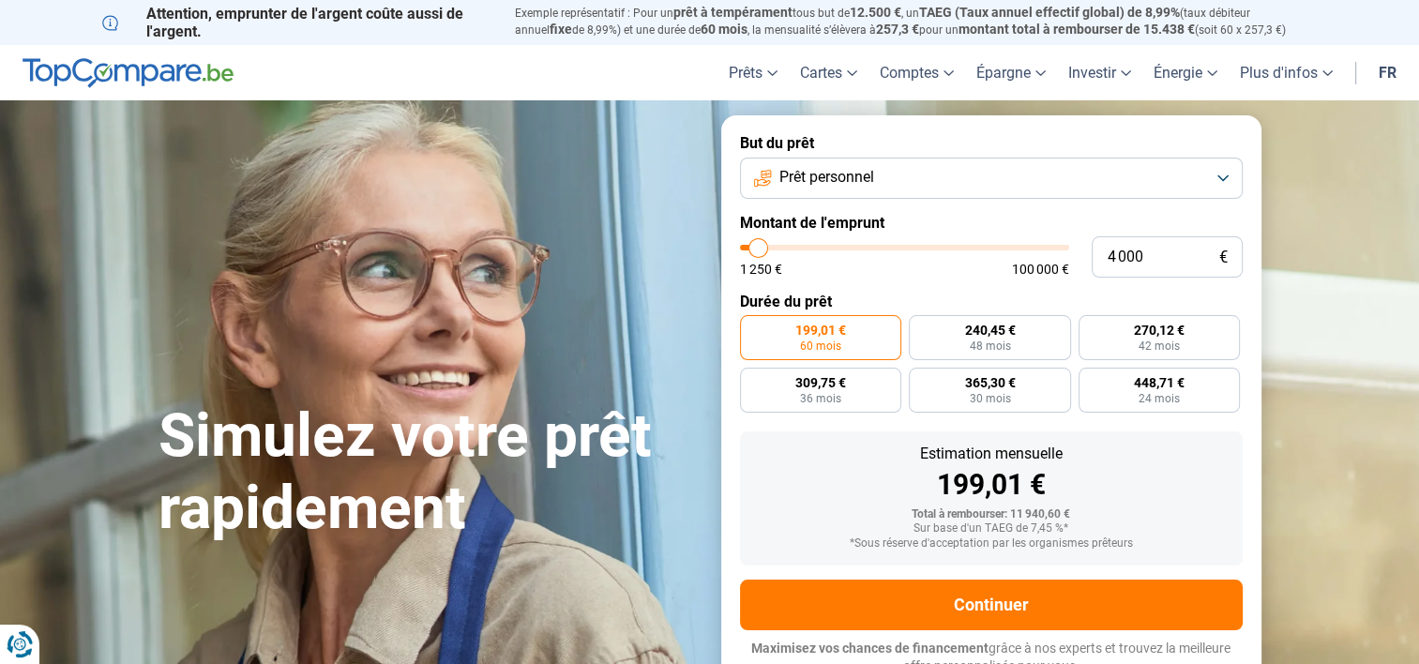
type input "3 750"
type input "3750"
type input "3 500"
drag, startPoint x: 778, startPoint y: 248, endPoint x: 757, endPoint y: 261, distance: 24.5
type input "3500"
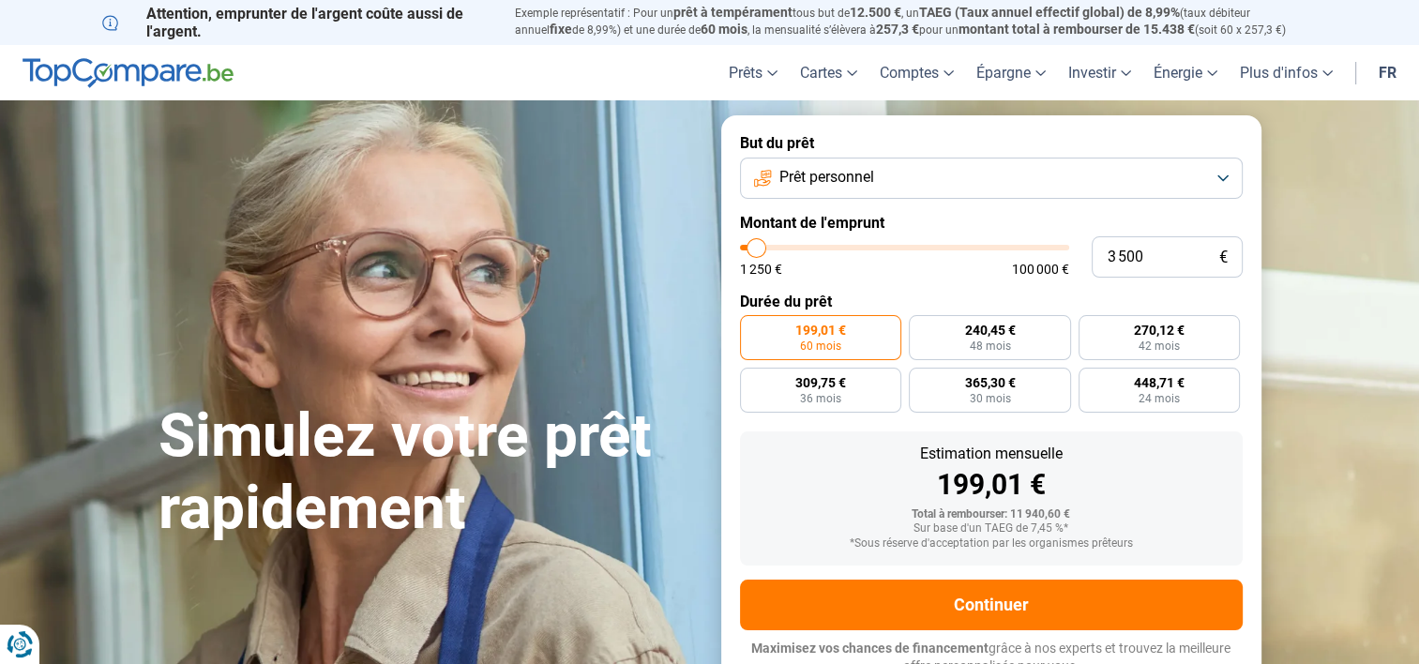
click at [757, 250] on input "range" at bounding box center [904, 248] width 329 height 6
radio input "true"
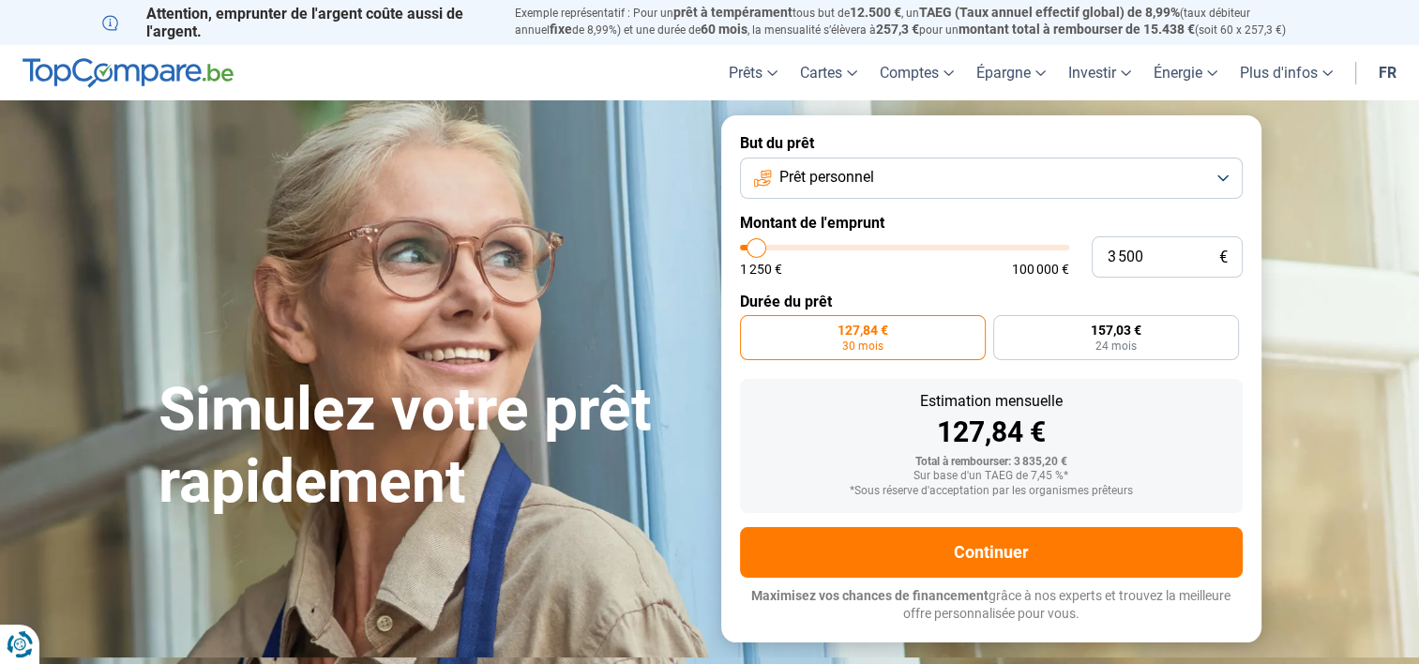
type input "3 250"
type input "3250"
type input "3 500"
type input "3500"
click at [757, 250] on input "range" at bounding box center [904, 248] width 329 height 6
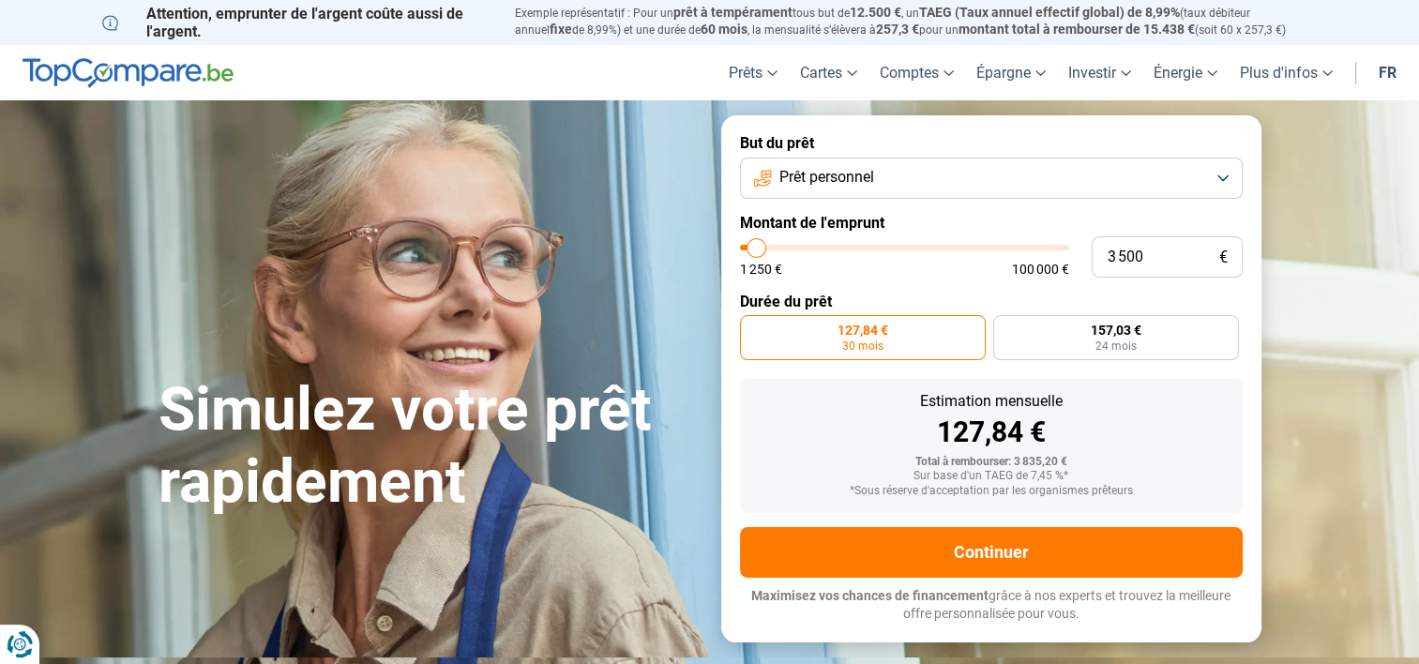
type input "3 250"
type input "3250"
type input "3 000"
type input "3000"
type input "2 750"
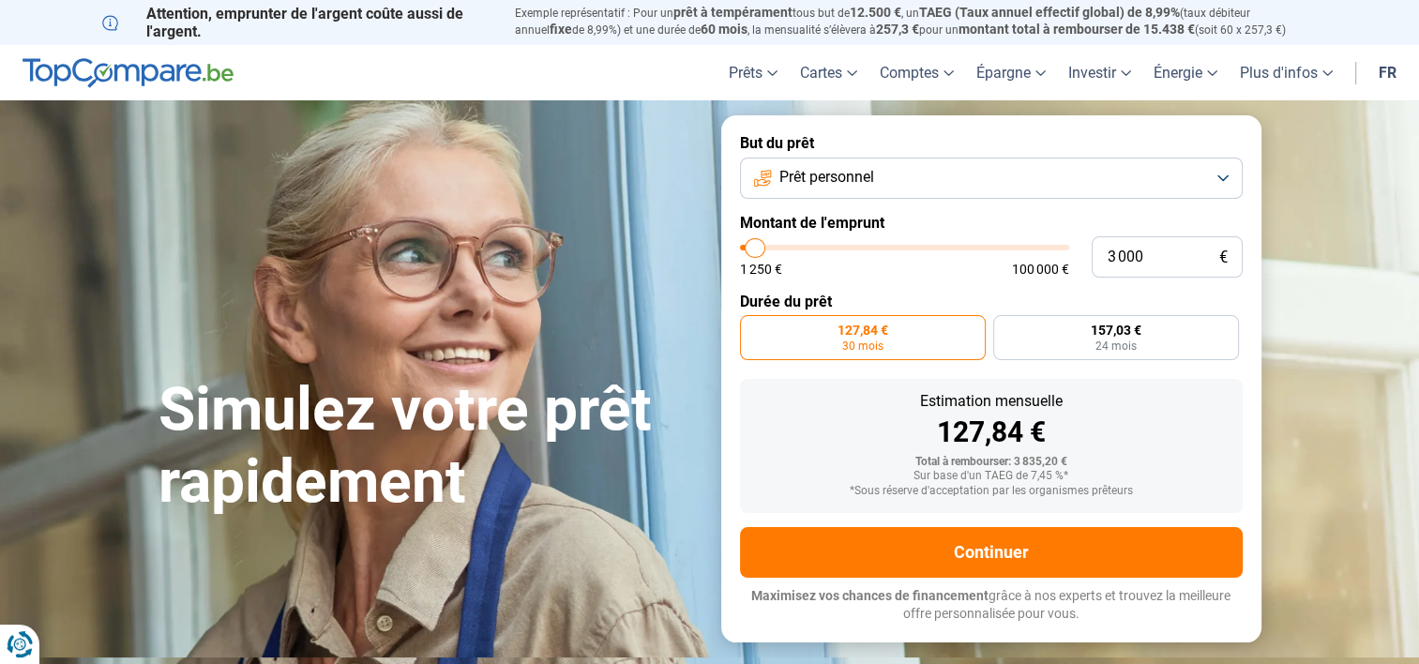
type input "2750"
type input "2 500"
type input "2500"
type input "2 250"
type input "2250"
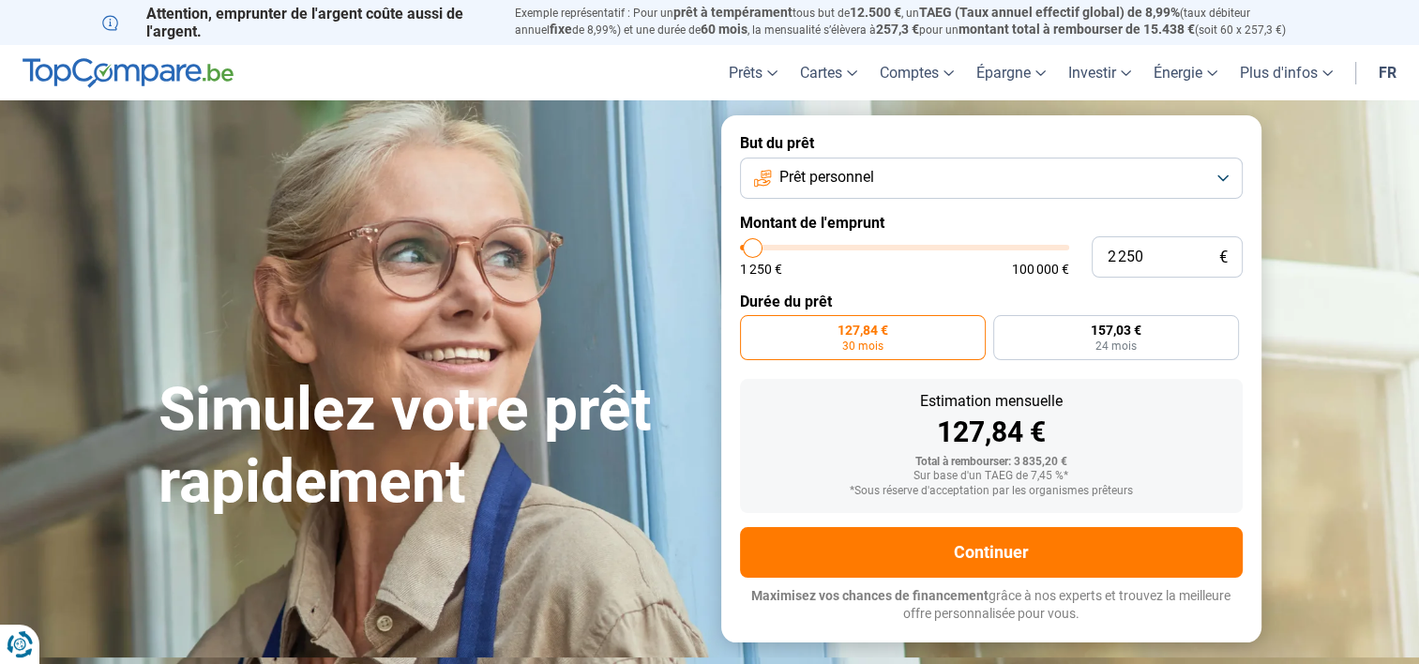
type input "2 500"
type input "2500"
type input "2 750"
type input "2750"
type input "3 000"
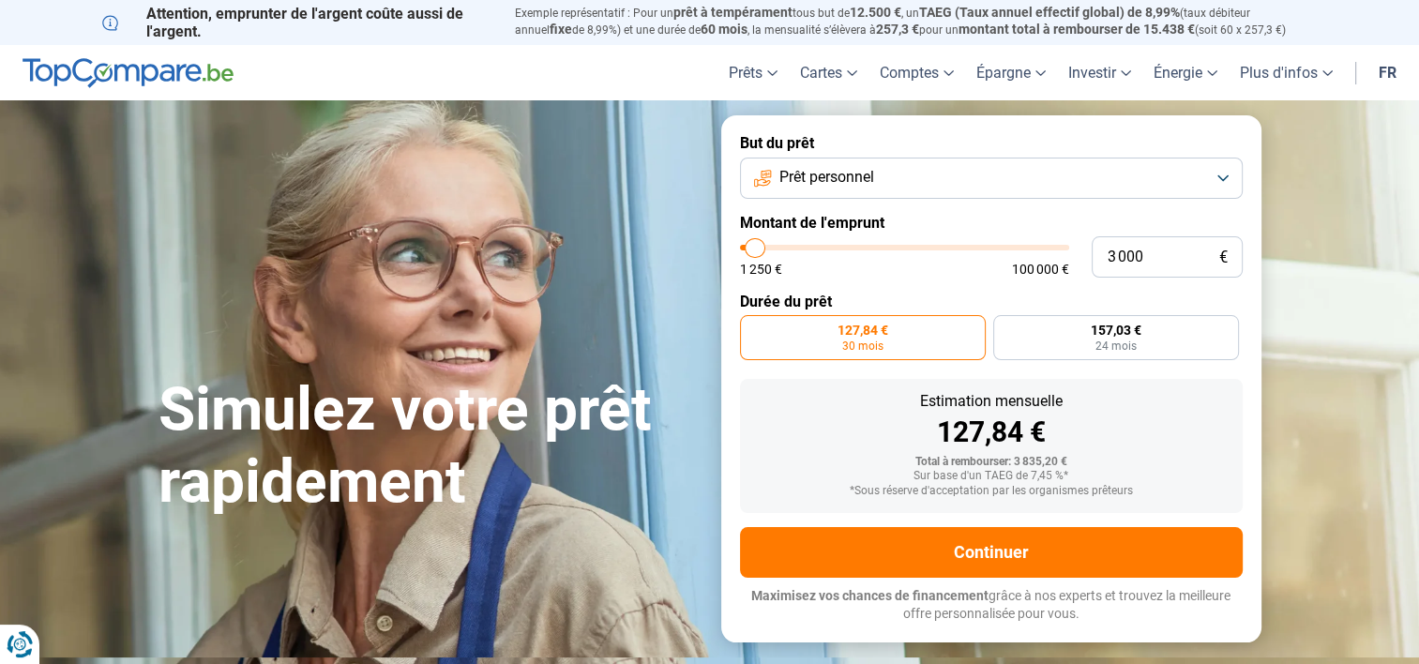
type input "3000"
click at [755, 250] on input "range" at bounding box center [904, 248] width 329 height 6
